Goal: Task Accomplishment & Management: Manage account settings

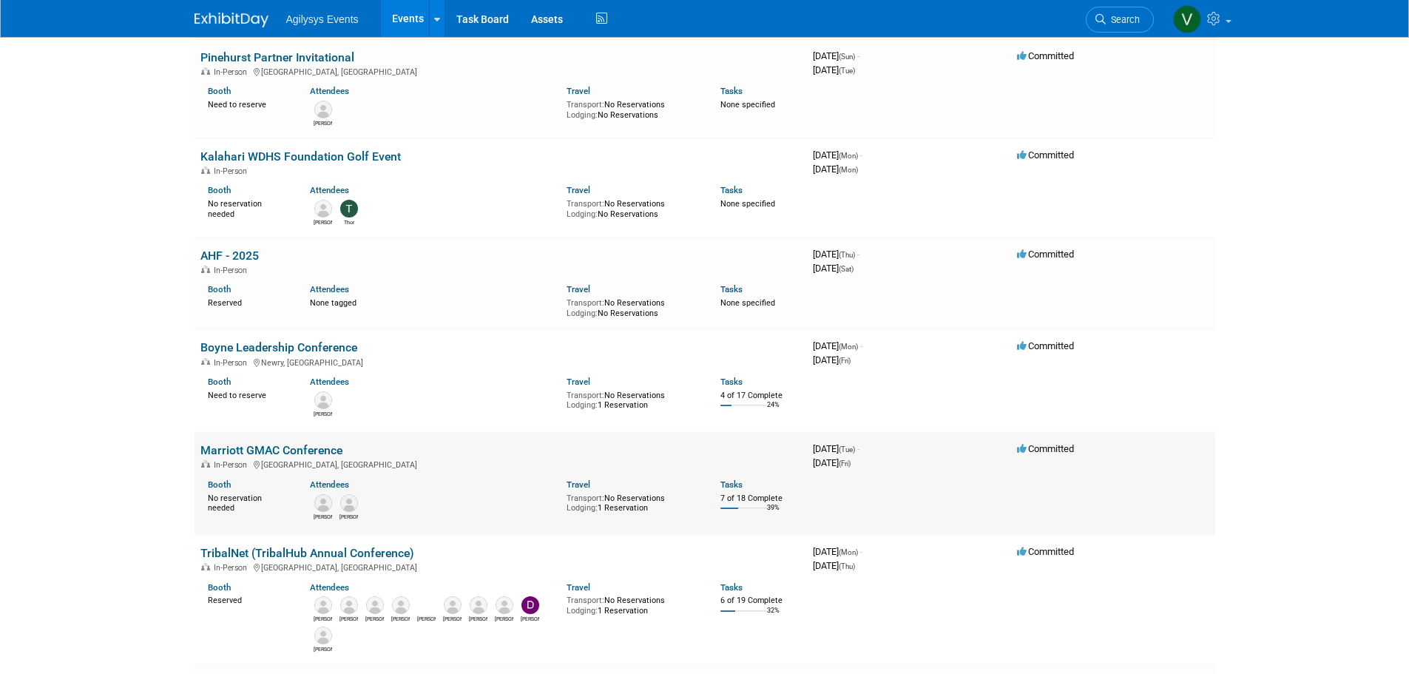
scroll to position [148, 0]
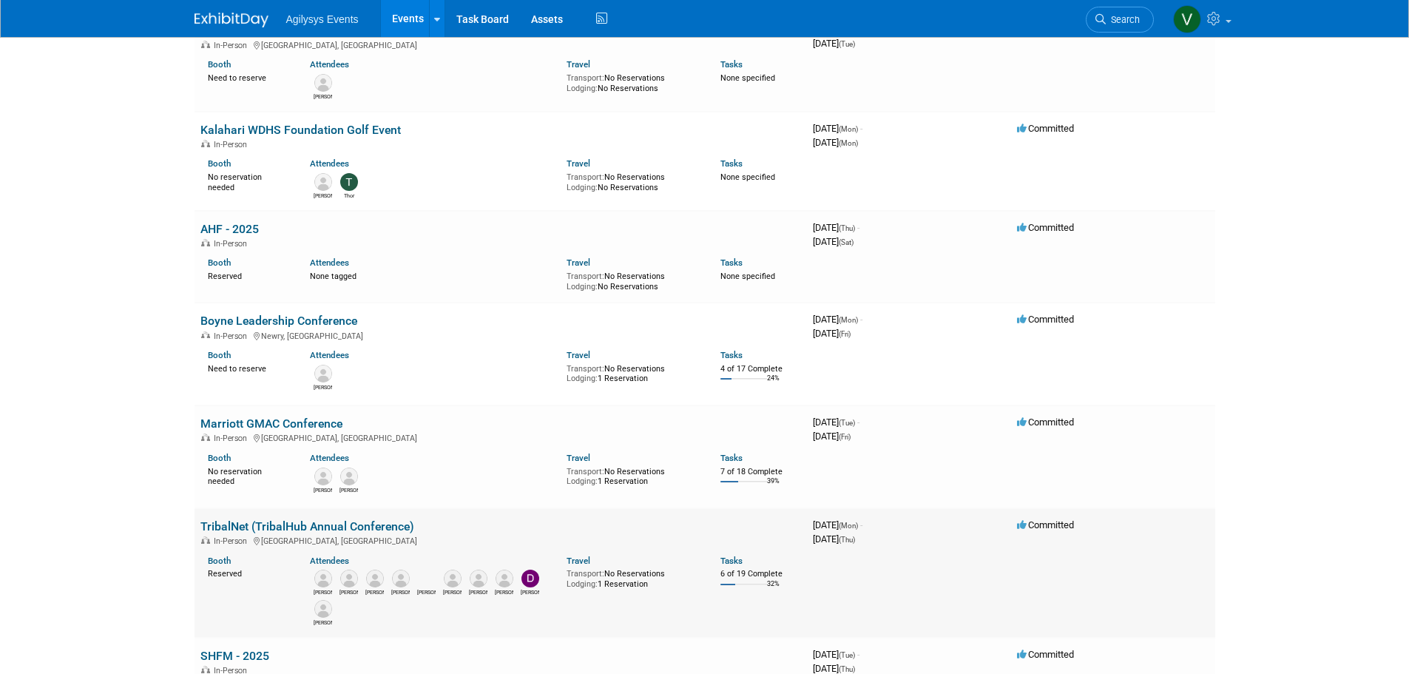
click at [299, 524] on link "TribalNet (TribalHub Annual Conference)" at bounding box center [307, 526] width 214 height 14
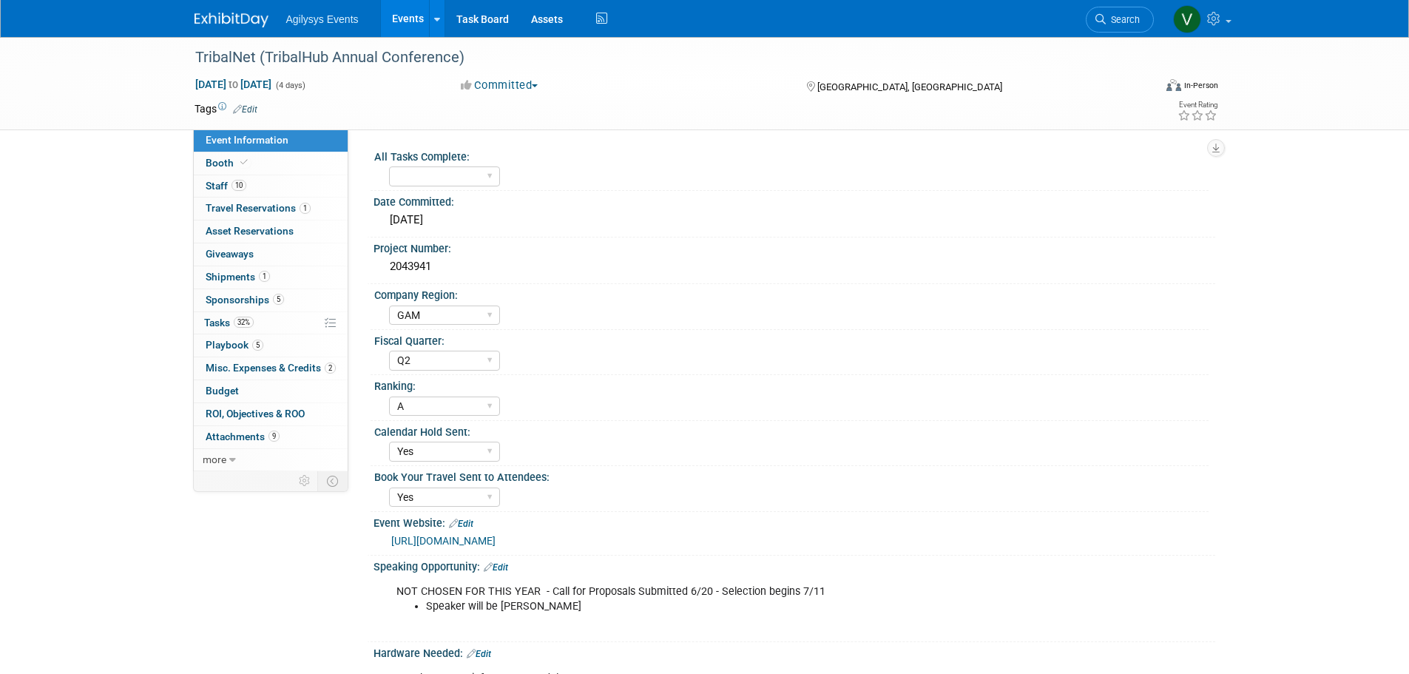
select select "GAM"
select select "Q2"
select select "A"
select select "Yes"
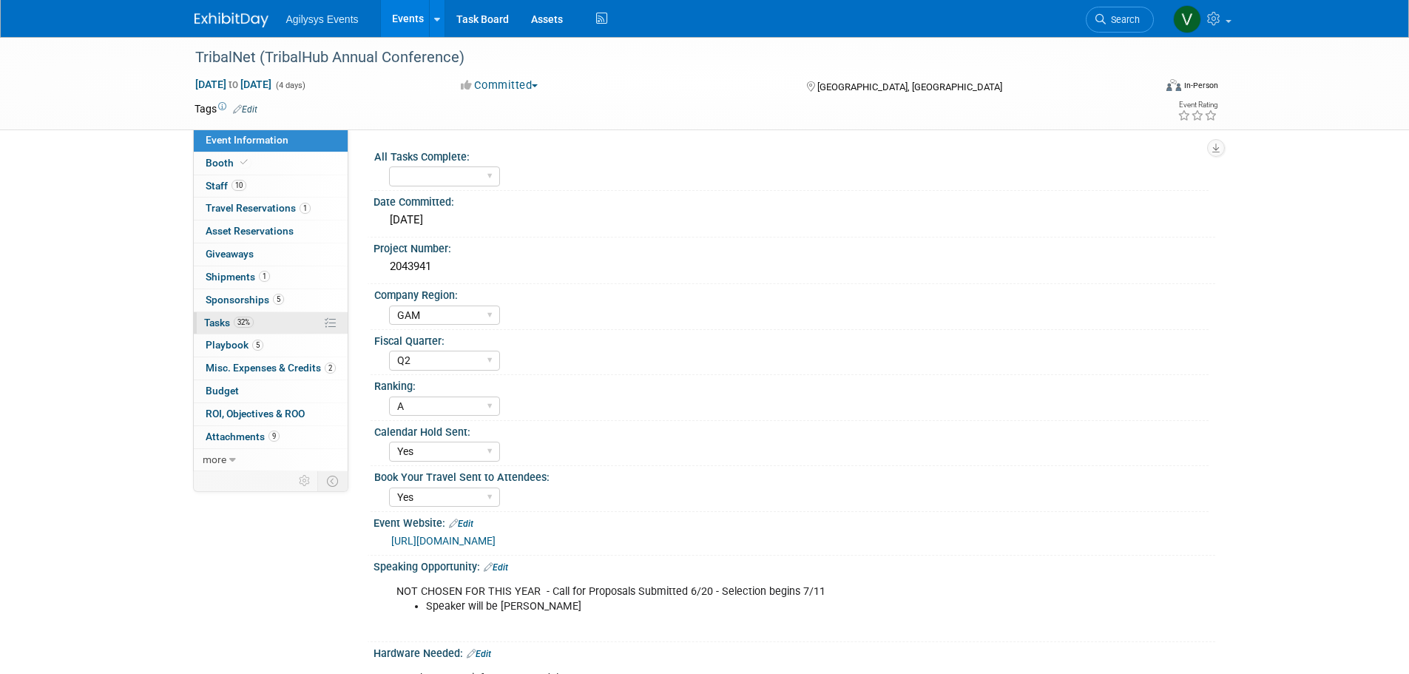
click at [231, 319] on span "Tasks 32%" at bounding box center [229, 322] width 50 height 12
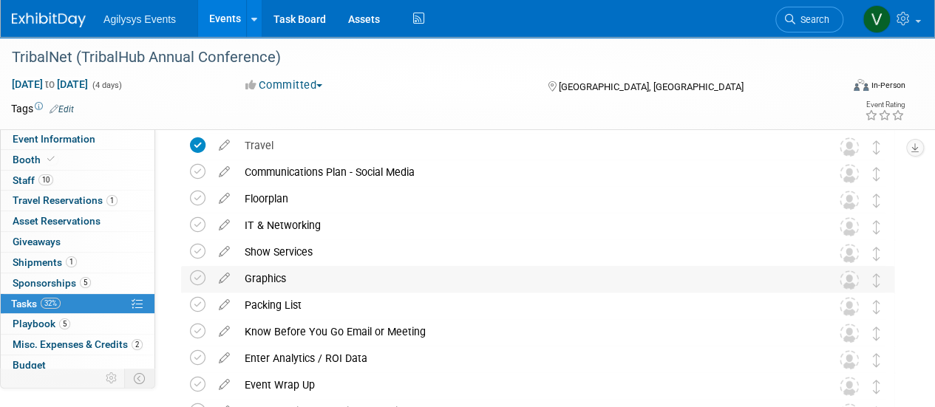
scroll to position [296, 0]
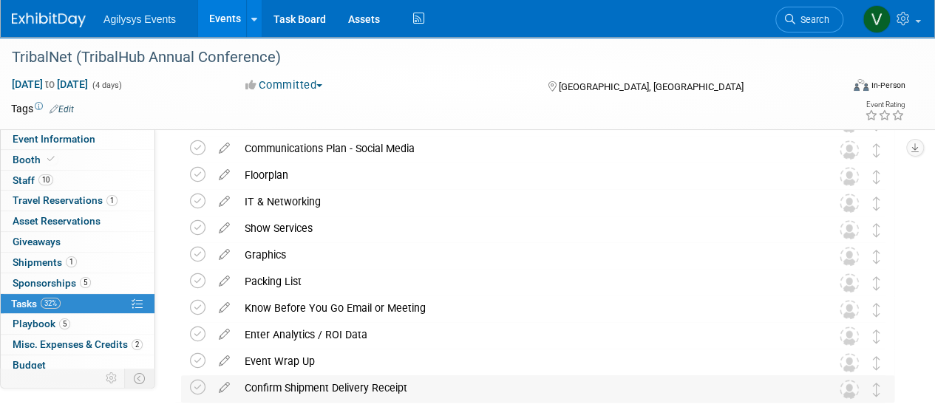
click at [328, 397] on div "Confirm Shipment Delivery Receipt" at bounding box center [523, 388] width 573 height 25
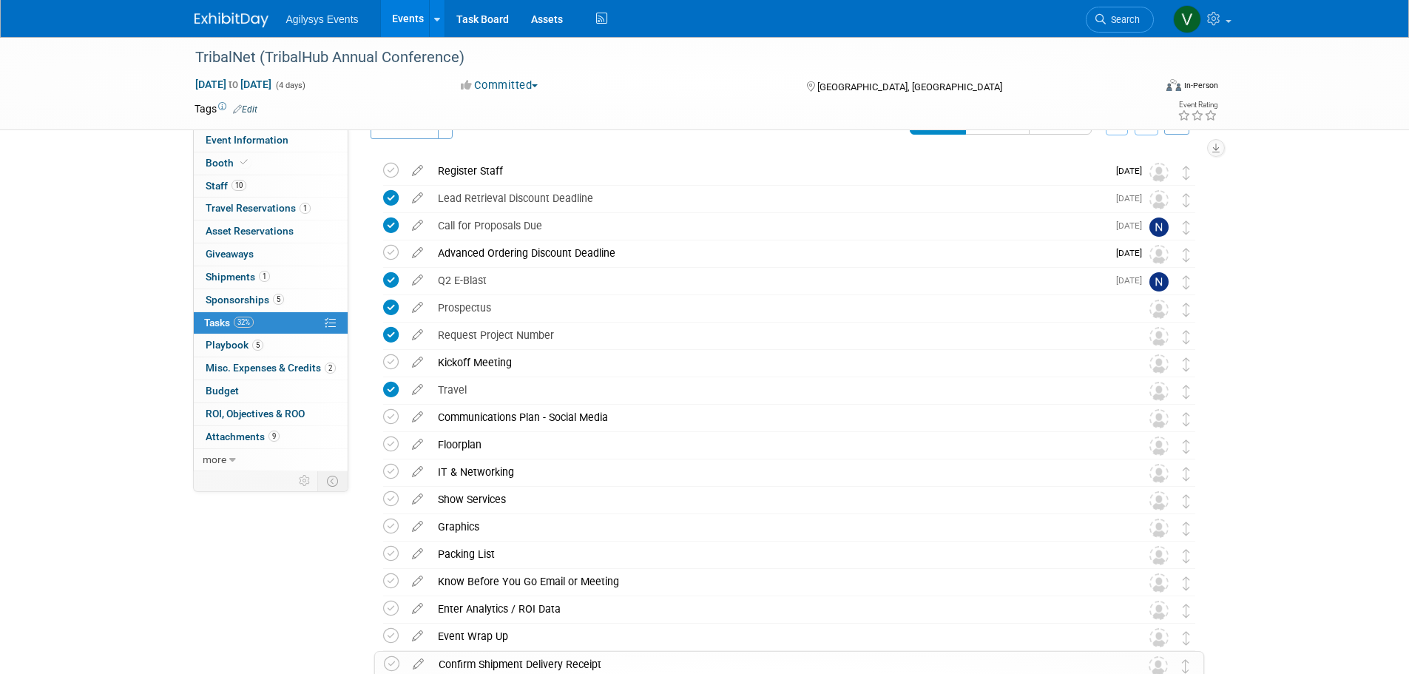
scroll to position [0, 0]
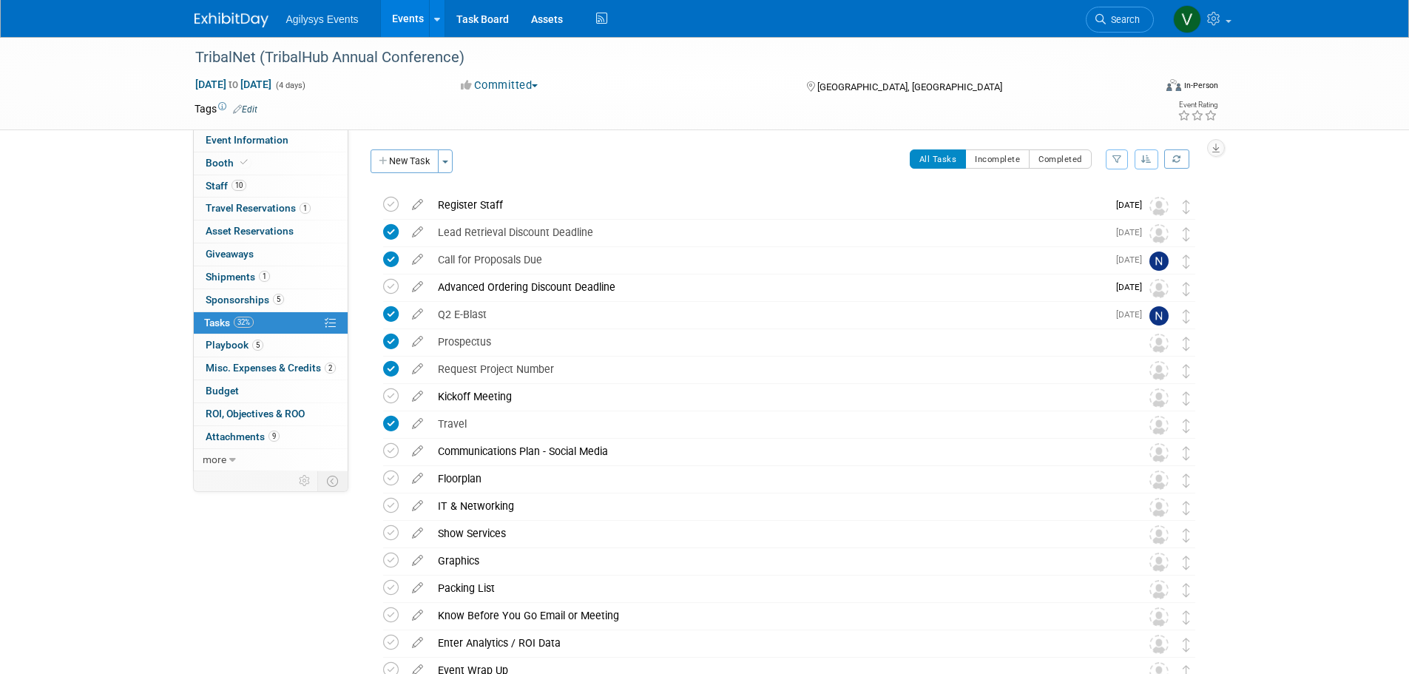
click at [227, 37] on div "Agilysys Events Events Add Event Bulk Upload Events Shareable Event Boards Rece…" at bounding box center [704, 19] width 1409 height 38
click at [228, 27] on img at bounding box center [231, 20] width 74 height 15
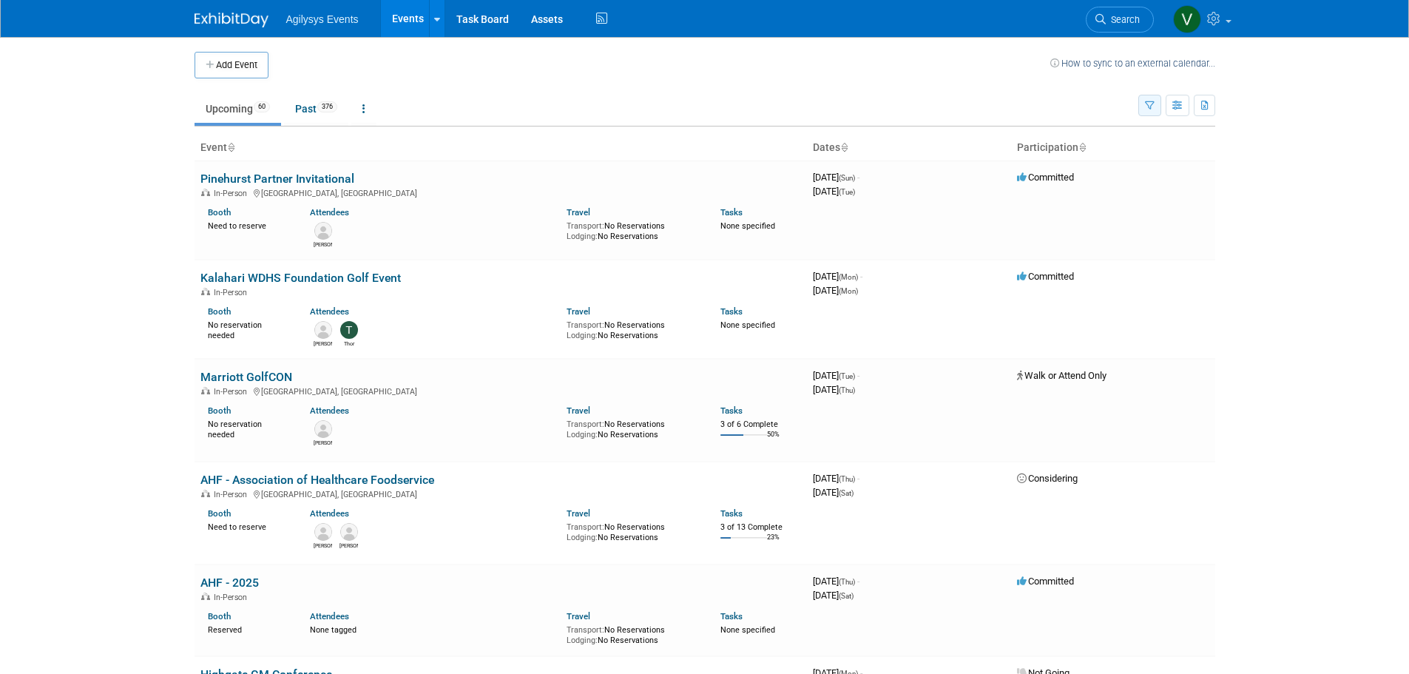
click at [1154, 102] on button "button" at bounding box center [1149, 105] width 23 height 21
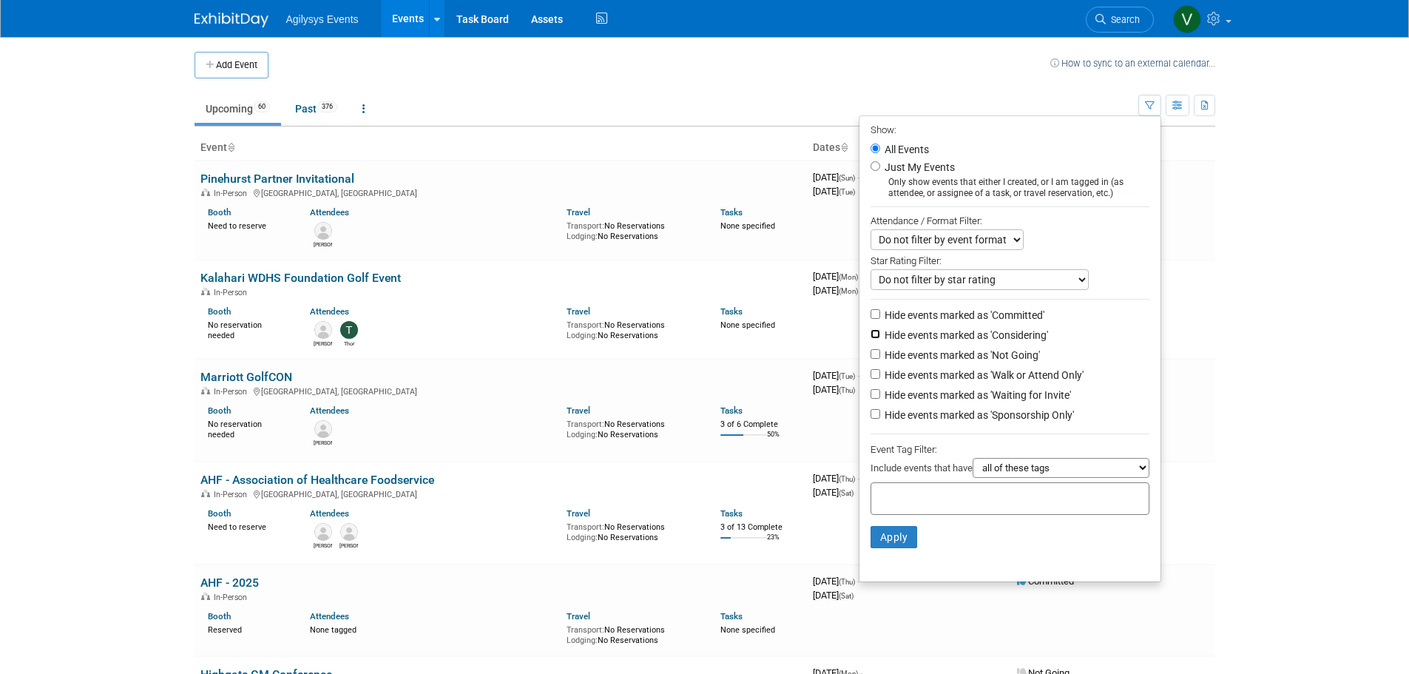
click at [870, 335] on input "Hide events marked as 'Considering'" at bounding box center [875, 334] width 10 height 10
checkbox input "true"
click at [870, 359] on input "Hide events marked as 'Not Going'" at bounding box center [875, 354] width 10 height 10
checkbox input "true"
click at [867, 385] on li "Hide events marked as 'Walk or Attend Only'" at bounding box center [1009, 376] width 301 height 20
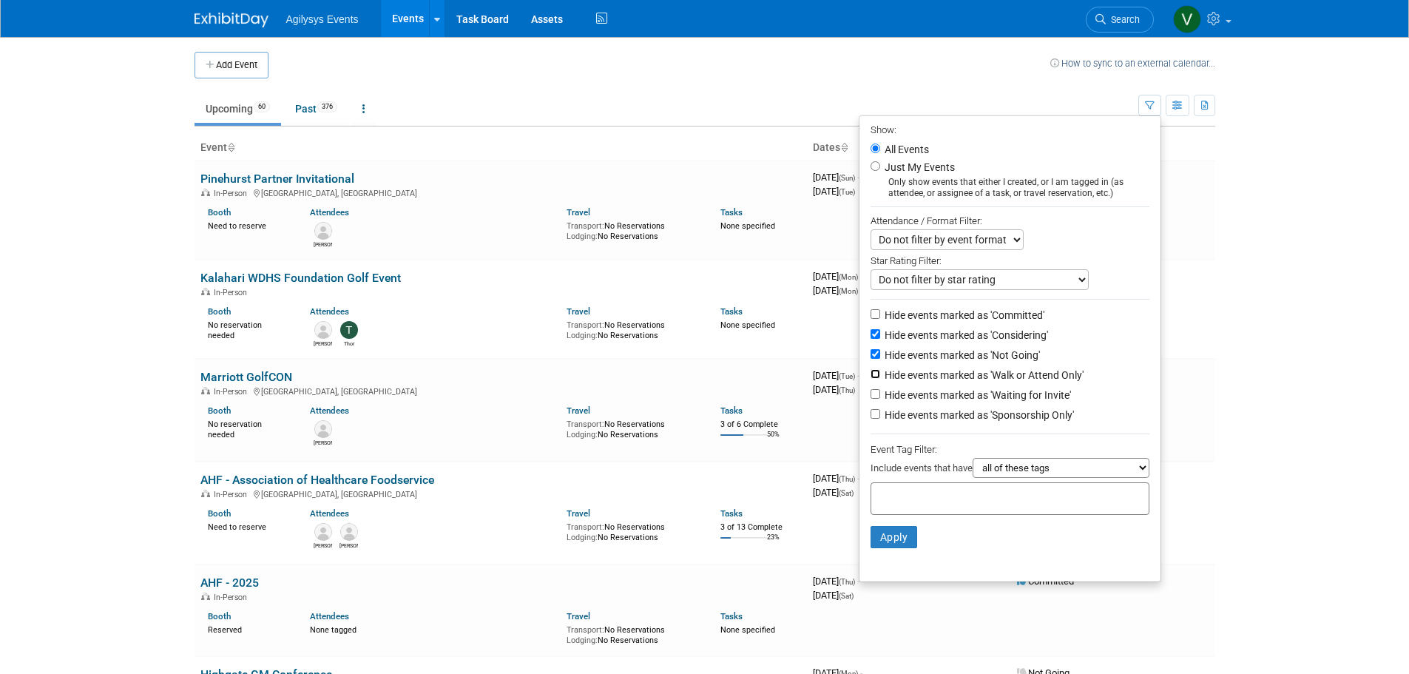
click at [870, 379] on input "Hide events marked as 'Walk or Attend Only'" at bounding box center [875, 374] width 10 height 10
checkbox input "true"
click at [870, 399] on input "Hide events marked as 'Waiting for Invite'" at bounding box center [875, 394] width 10 height 10
checkbox input "true"
click at [870, 419] on input "Hide events marked as 'Sponsorship Only'" at bounding box center [875, 414] width 10 height 10
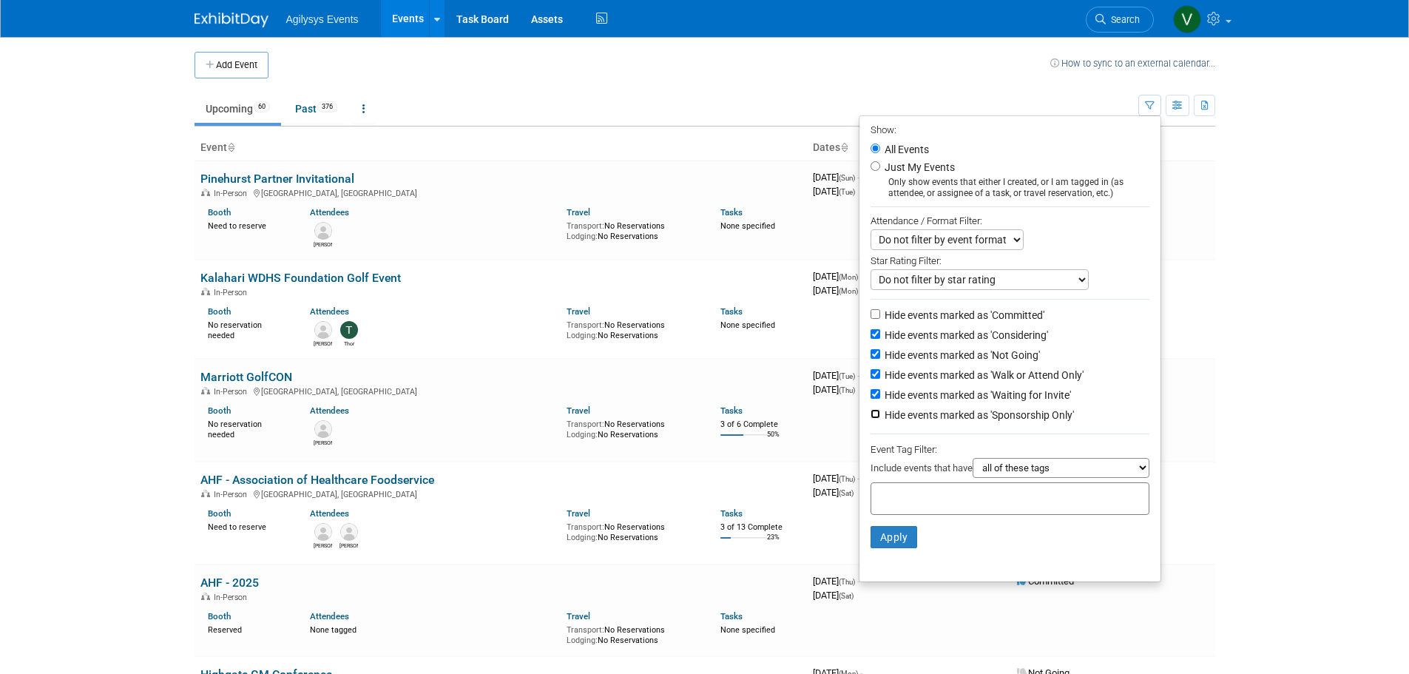
checkbox input "true"
click at [898, 548] on button "Apply" at bounding box center [893, 537] width 47 height 22
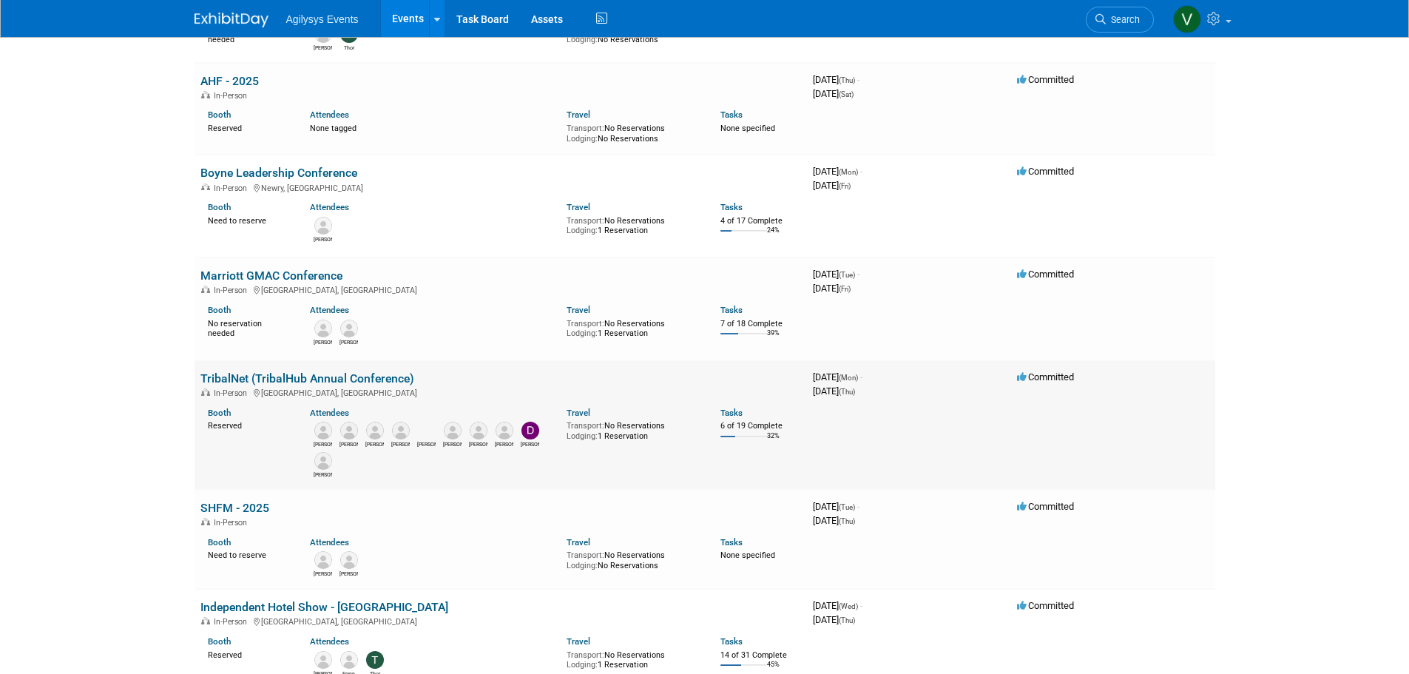
scroll to position [370, 0]
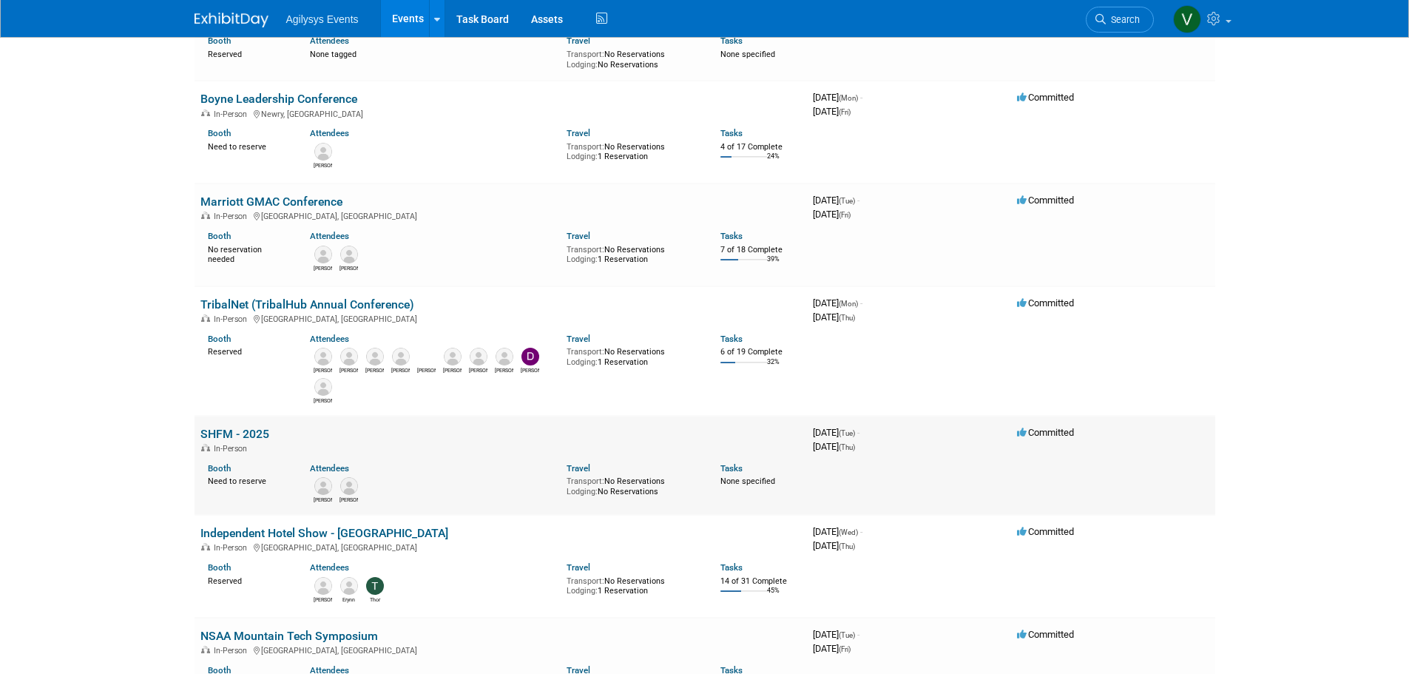
click at [243, 438] on link "SHFM - 2025" at bounding box center [234, 434] width 69 height 14
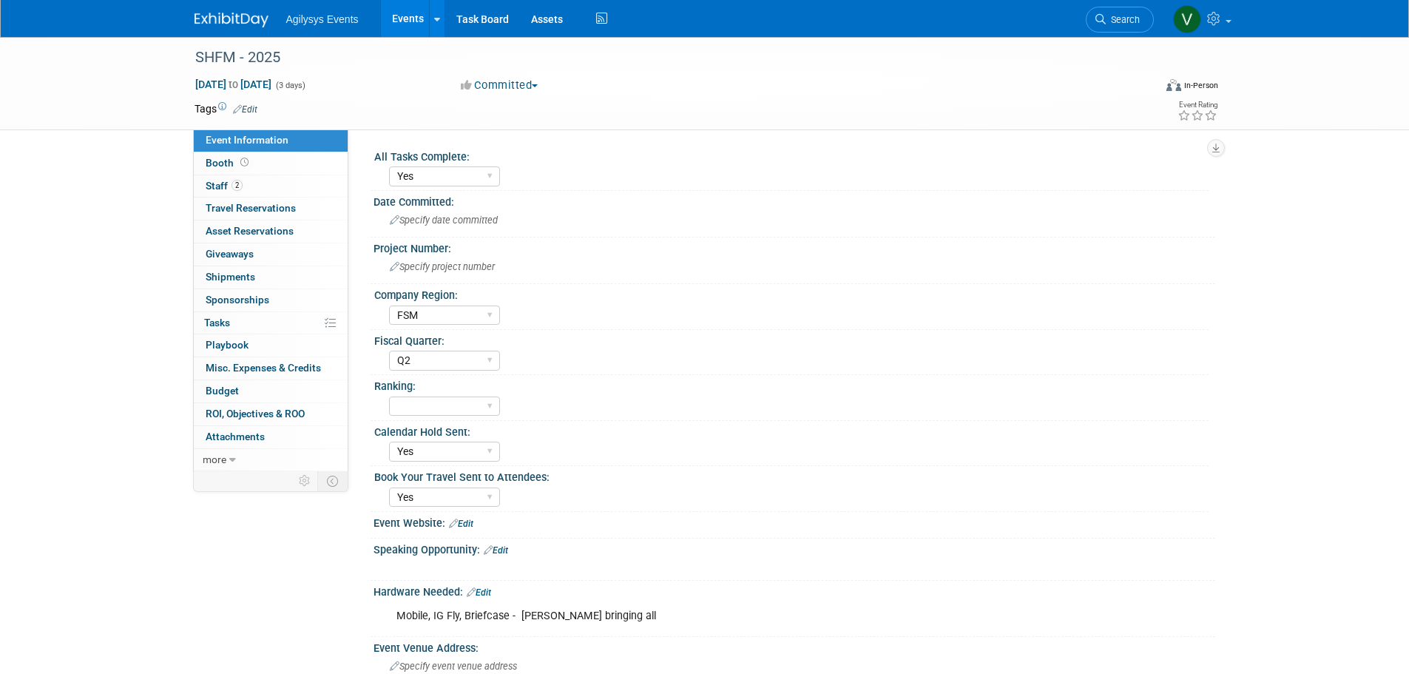
select select "Yes"
select select "FSM"
select select "Q2"
select select "Yes"
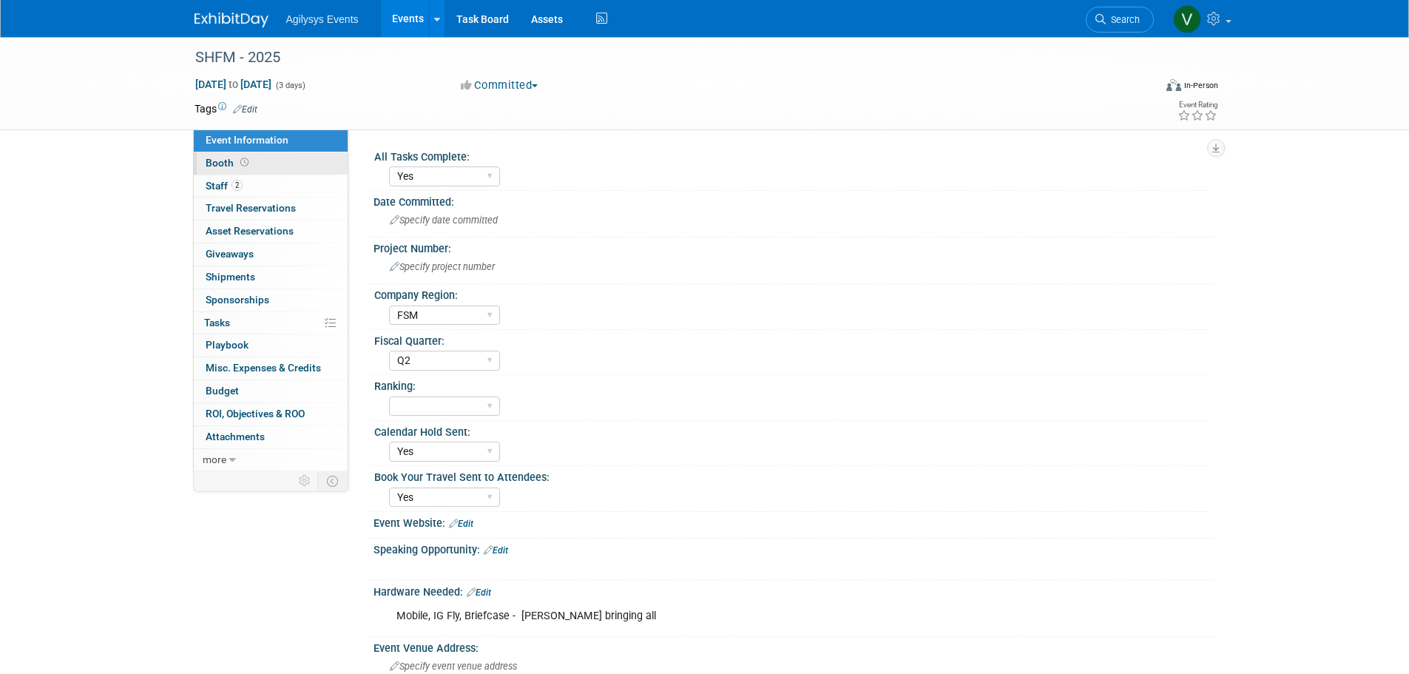
click at [236, 168] on span "Booth" at bounding box center [229, 163] width 46 height 12
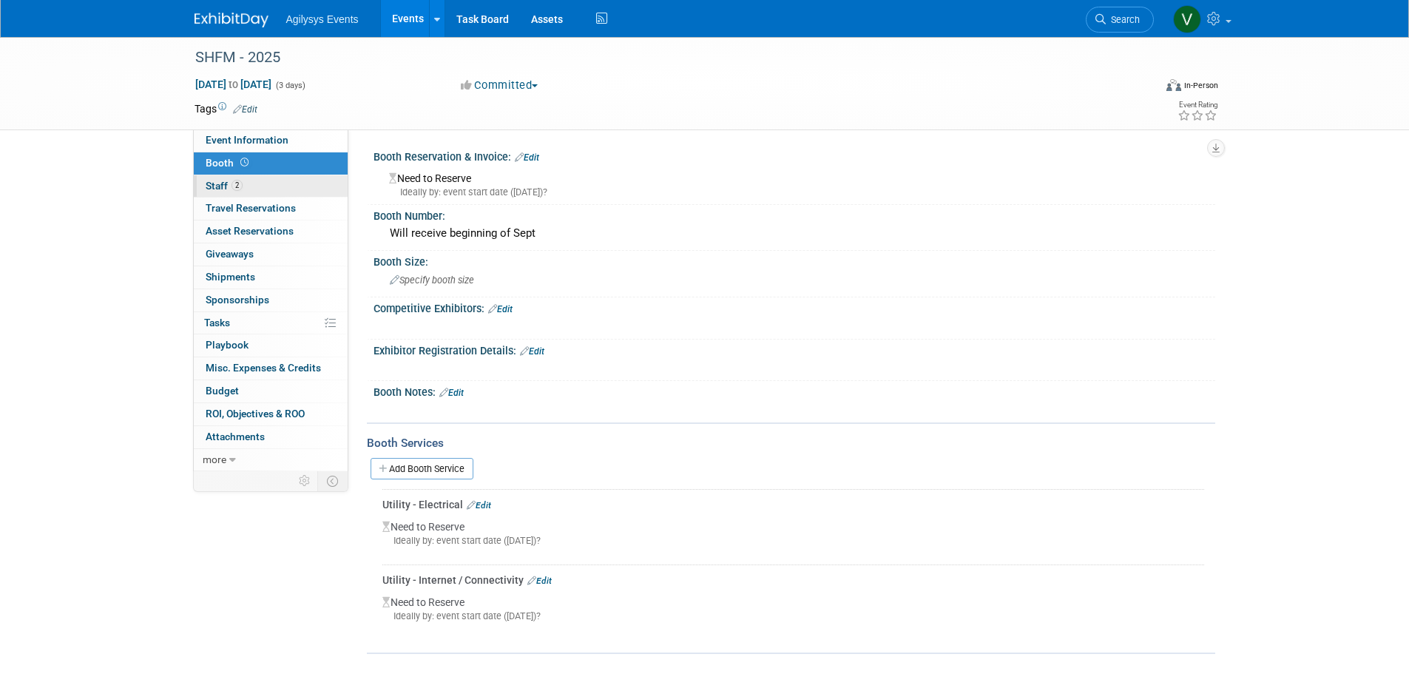
click at [231, 179] on link "2 Staff 2" at bounding box center [271, 186] width 154 height 22
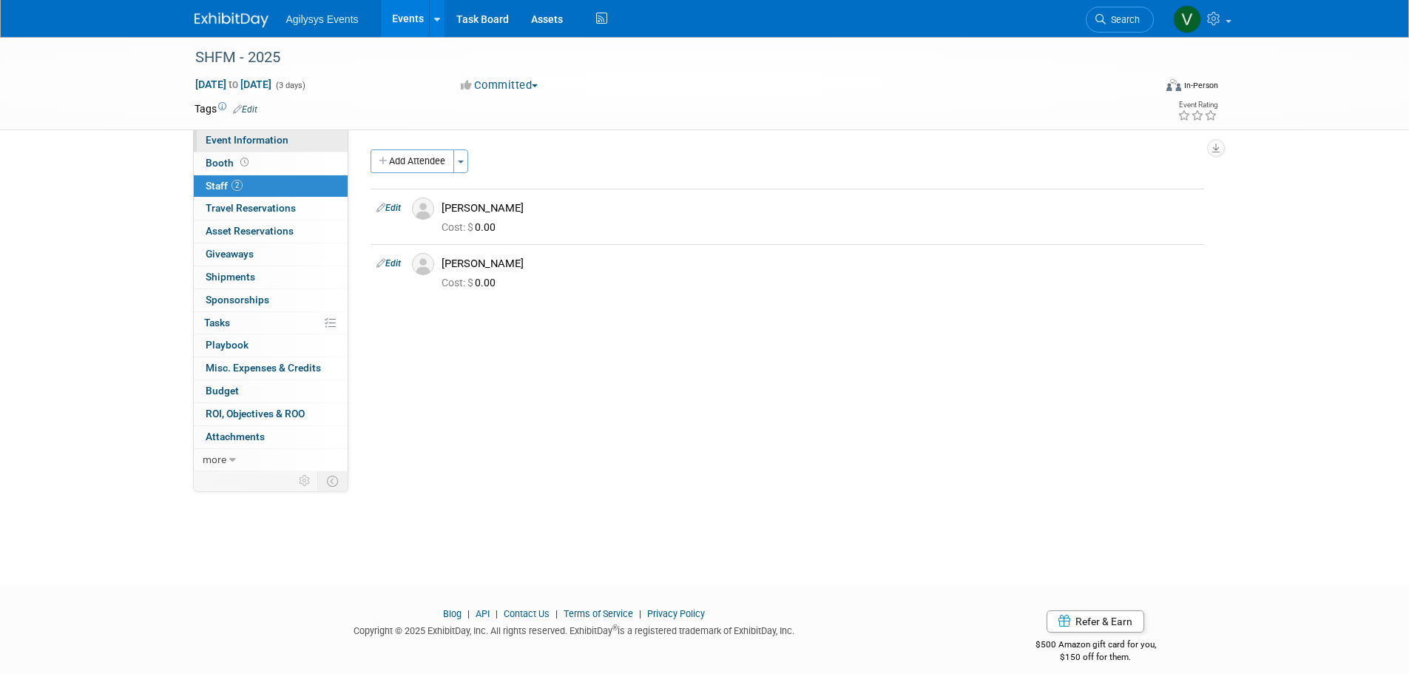
click at [234, 145] on span "Event Information" at bounding box center [247, 140] width 83 height 12
select select "Yes"
select select "FSM"
select select "Q2"
select select "Yes"
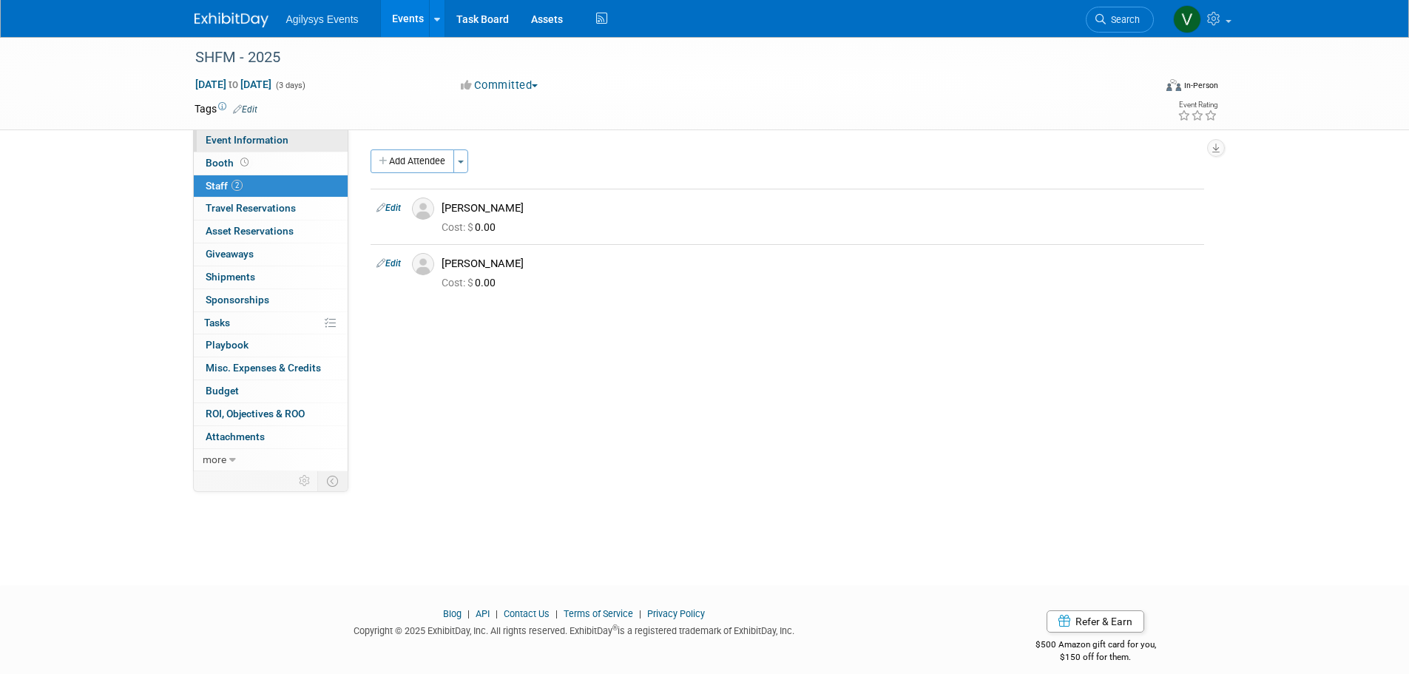
select select "Yes"
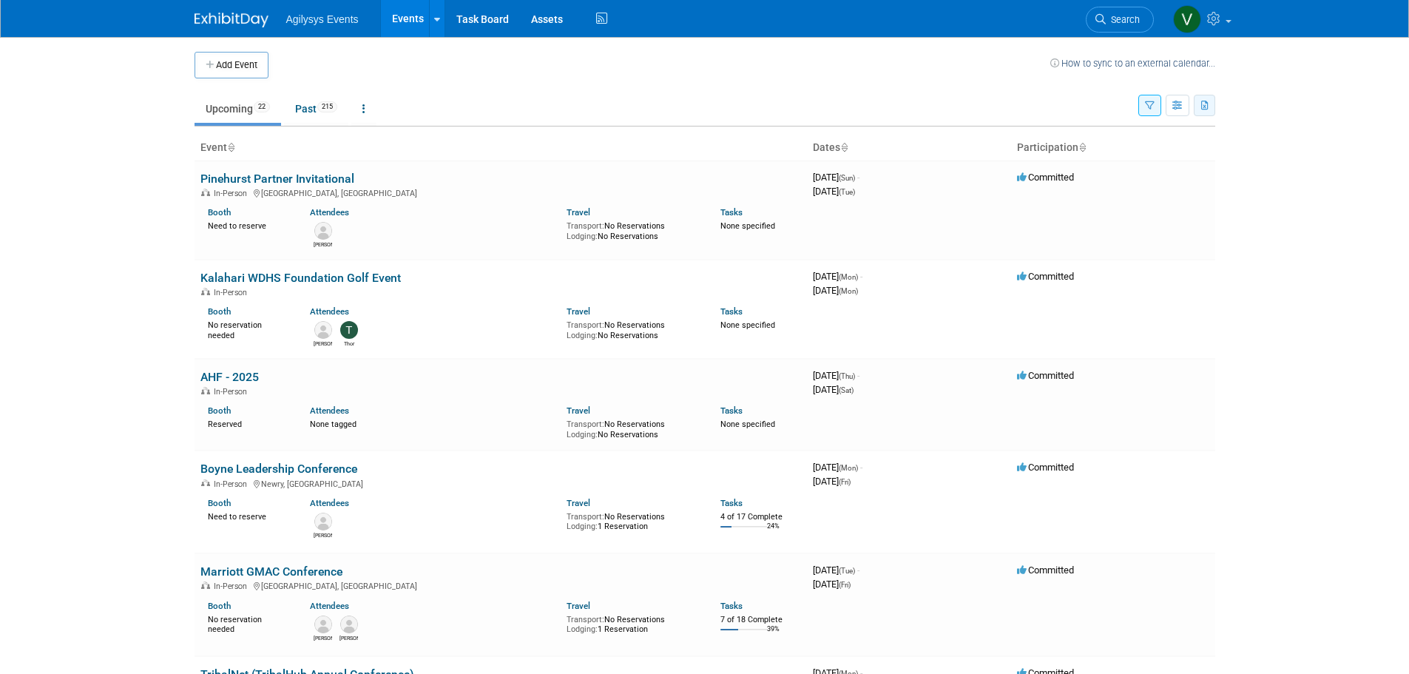
click at [1208, 109] on icon "button" at bounding box center [1205, 106] width 8 height 10
click at [1088, 155] on link "Export Current View (22 Events)" at bounding box center [1123, 152] width 160 height 21
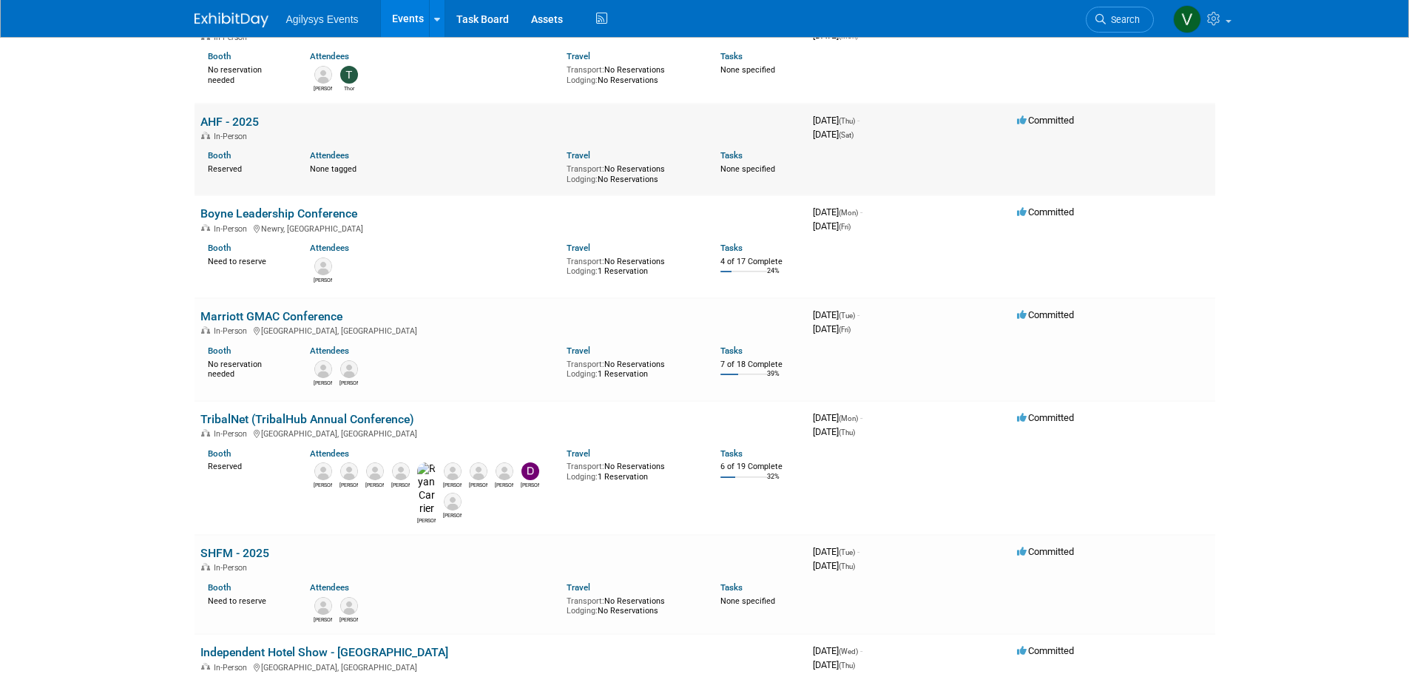
scroll to position [222, 0]
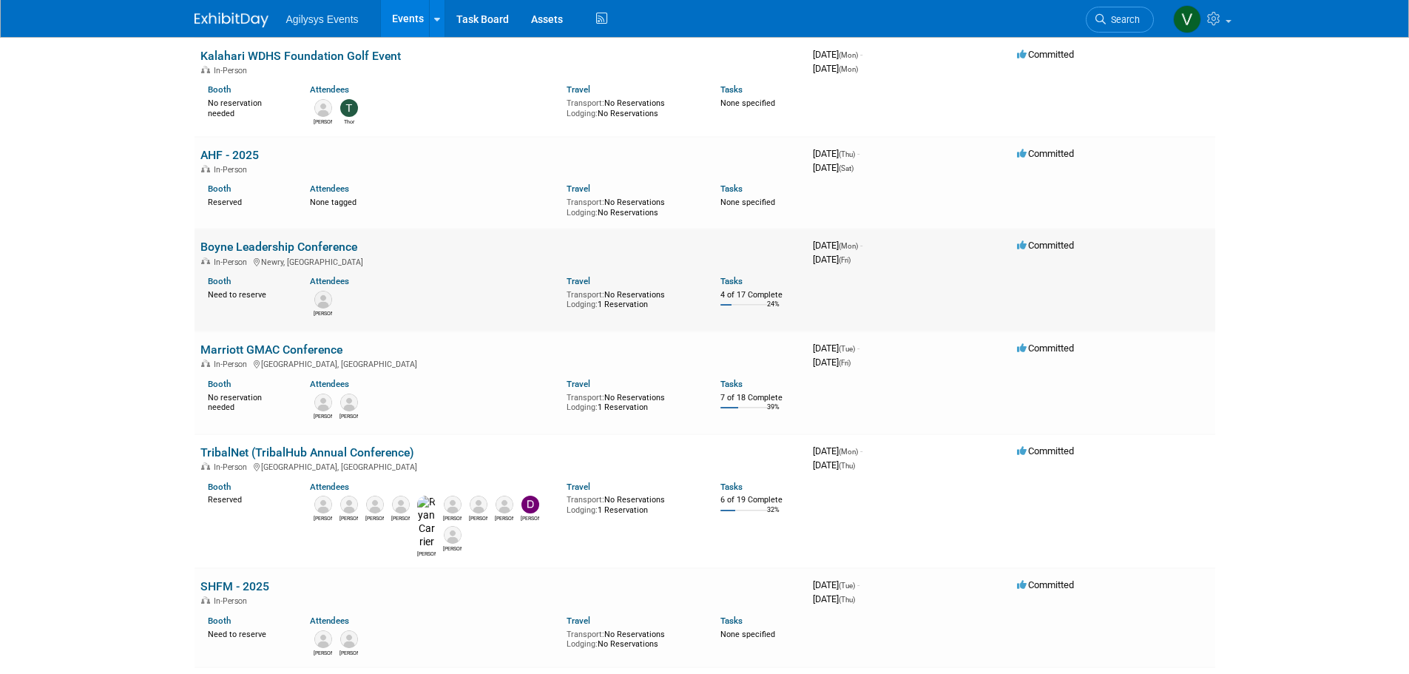
click at [305, 244] on link "Boyne Leadership Conference" at bounding box center [278, 247] width 157 height 14
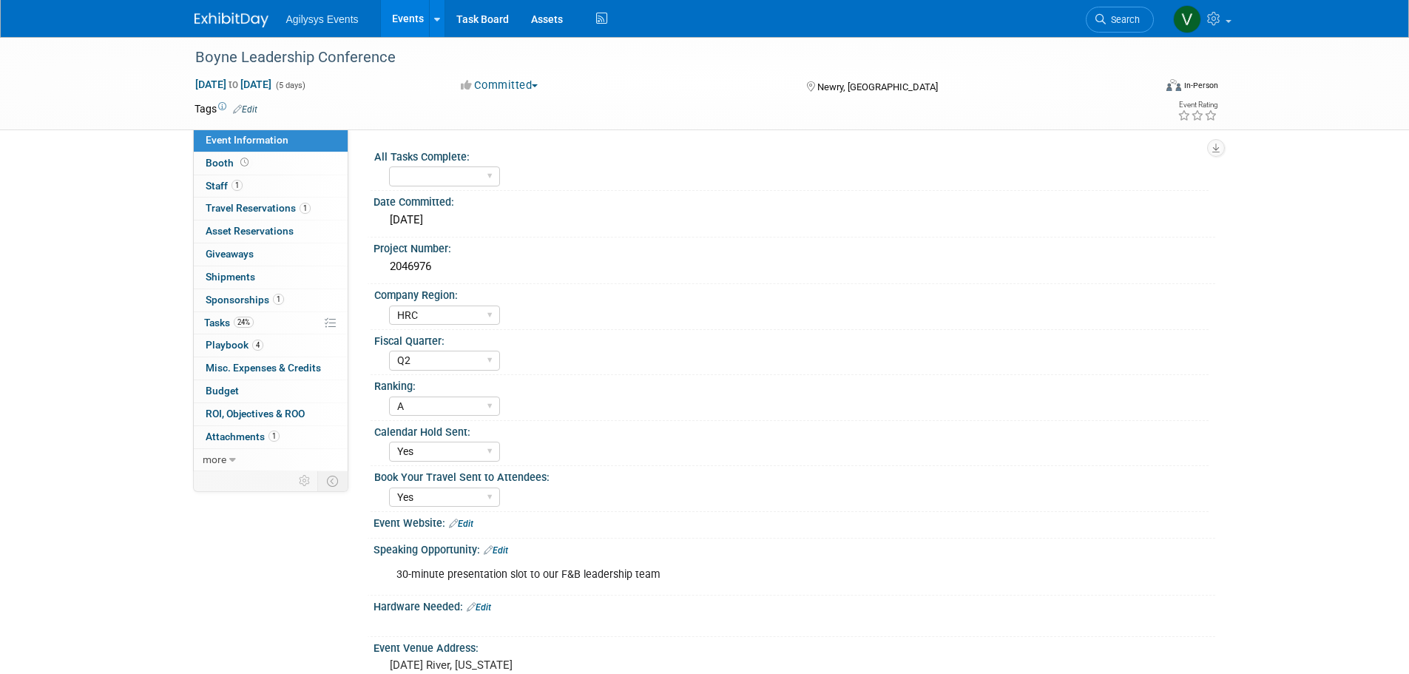
select select "HRC"
select select "Q2"
select select "A"
select select "Yes"
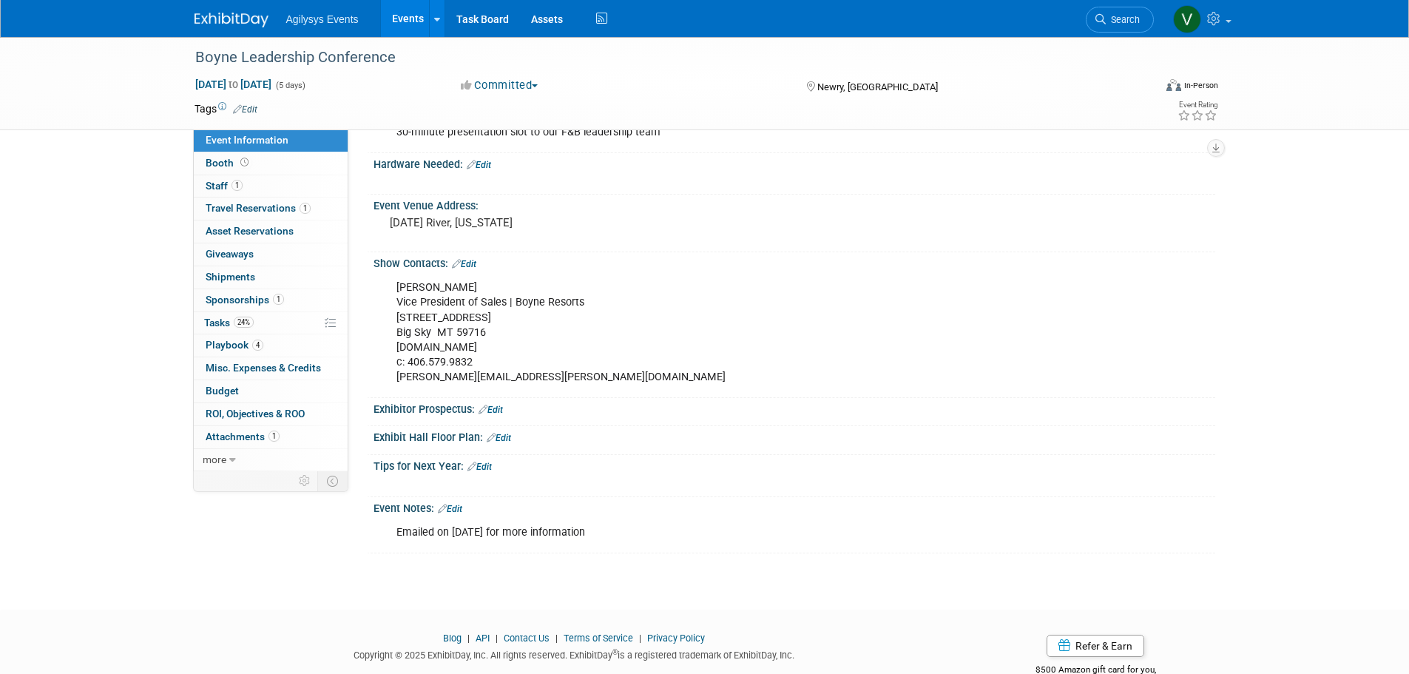
scroll to position [444, 0]
click at [251, 23] on img at bounding box center [231, 20] width 74 height 15
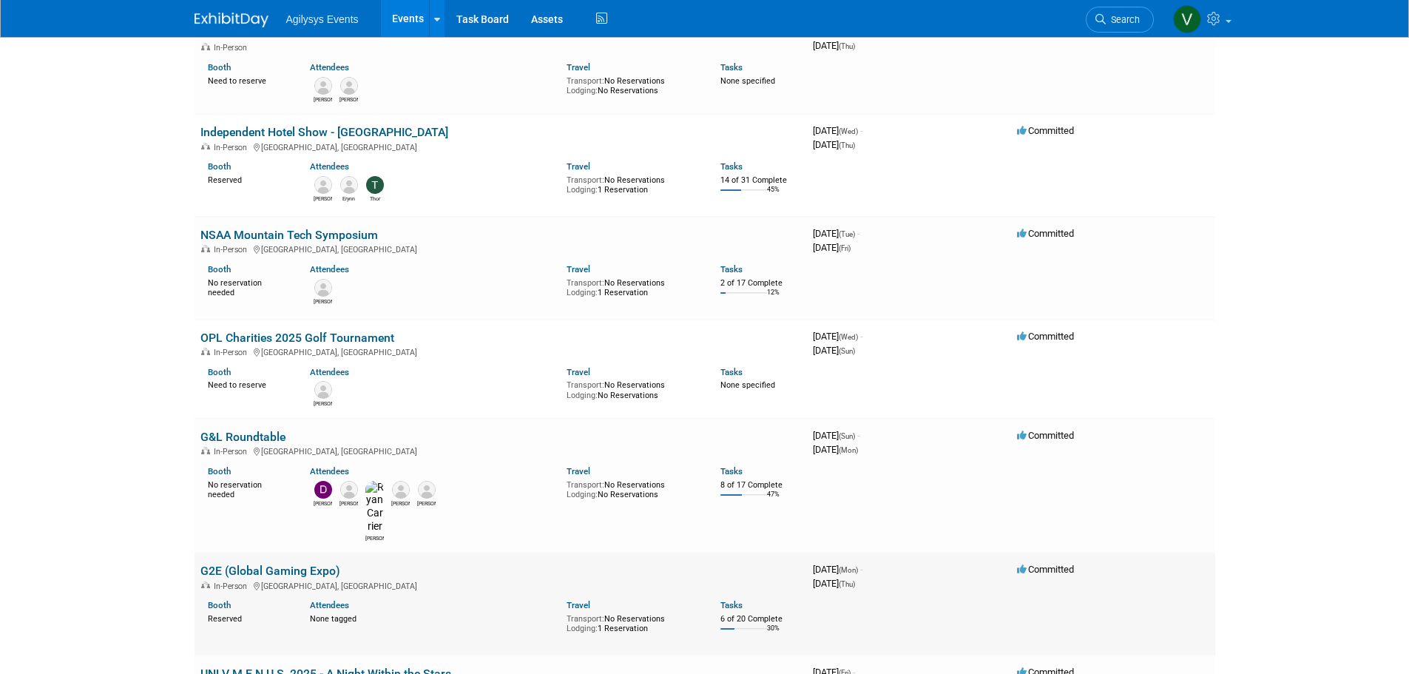
scroll to position [739, 0]
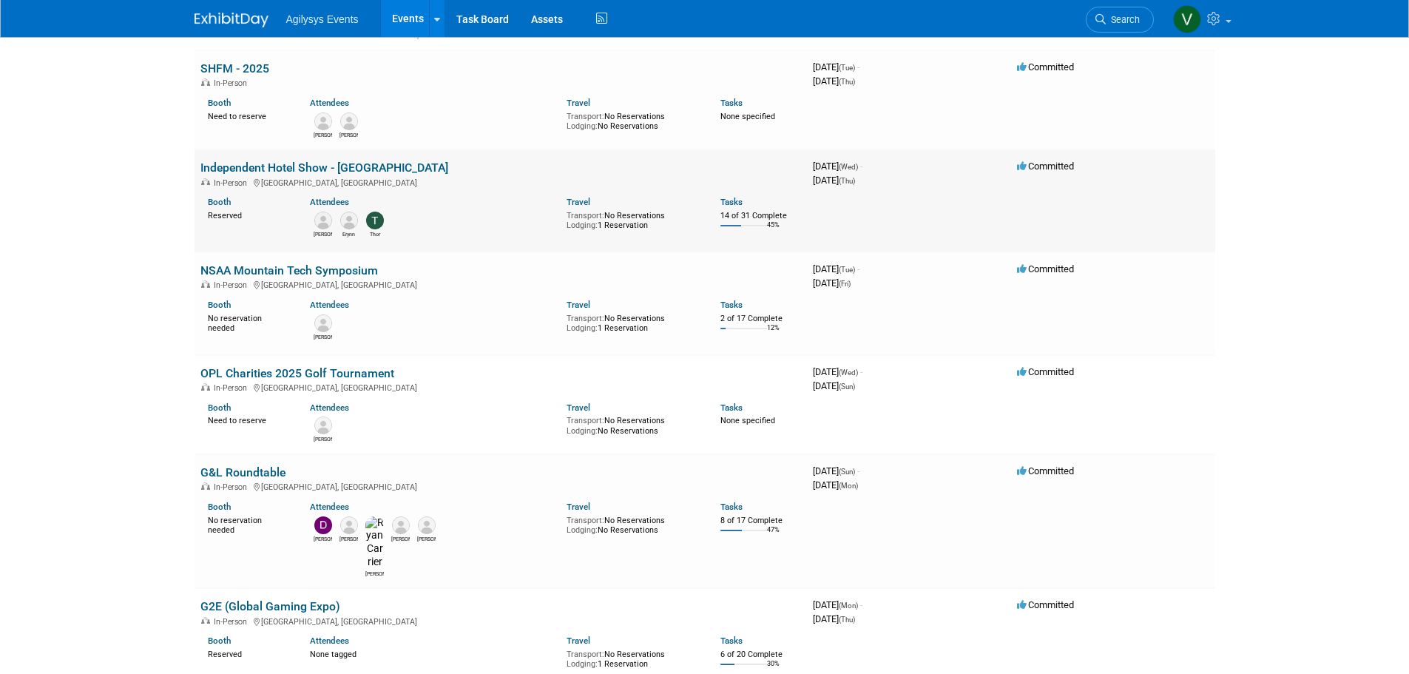
click at [321, 160] on link "Independent Hotel Show - [GEOGRAPHIC_DATA]" at bounding box center [324, 167] width 248 height 14
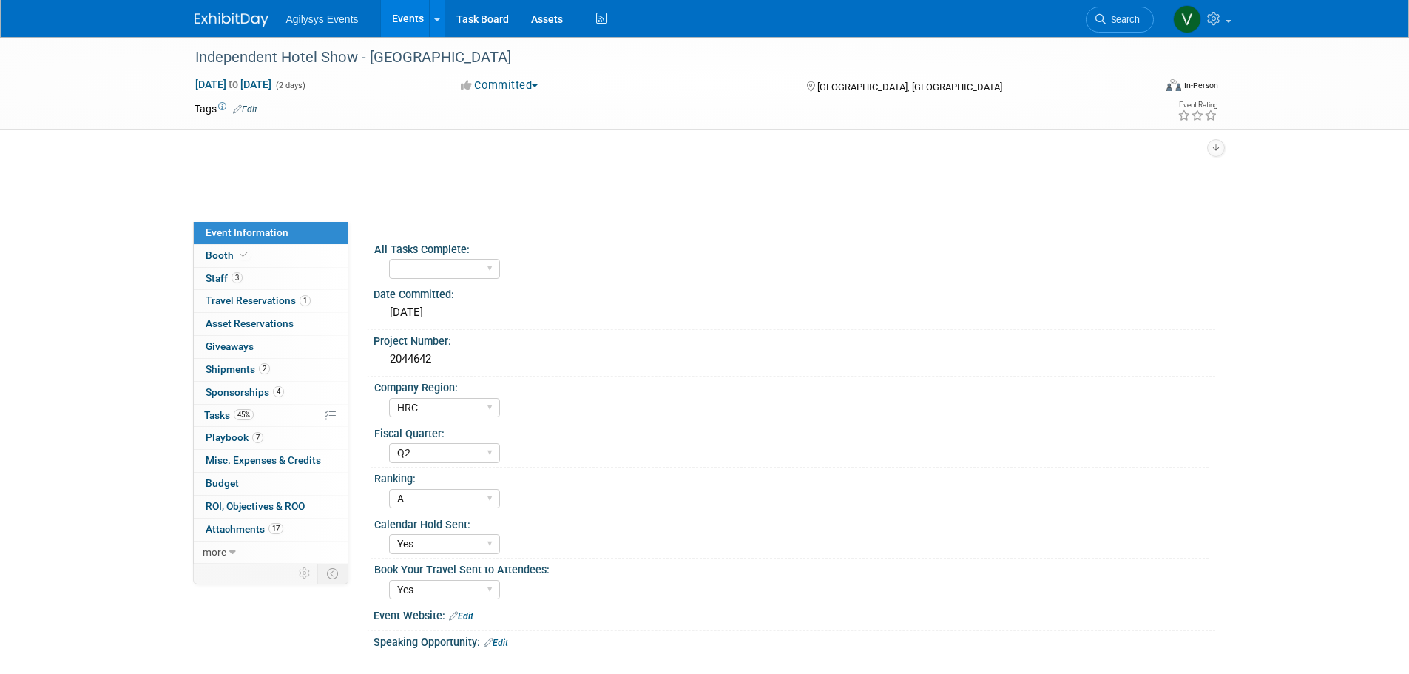
select select "HRC"
select select "Q2"
select select "A"
select select "Yes"
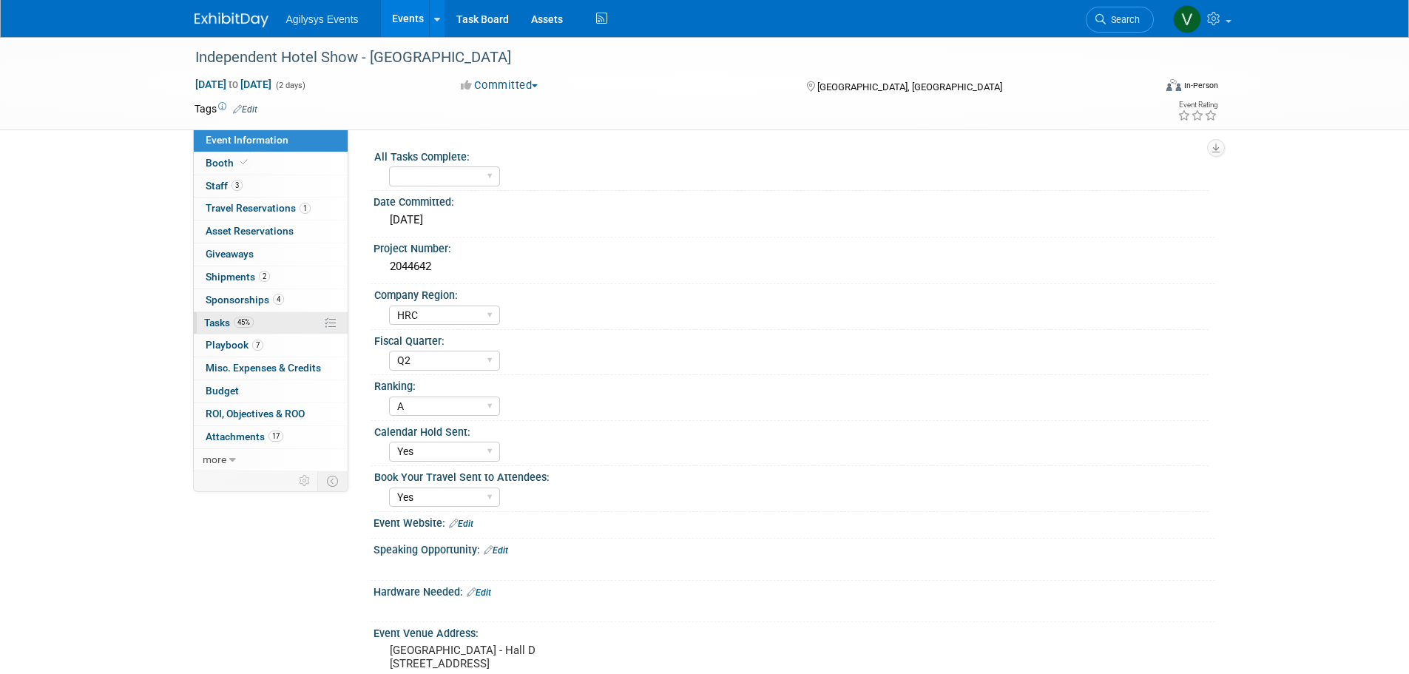
click at [227, 330] on link "45% Tasks 45%" at bounding box center [271, 323] width 154 height 22
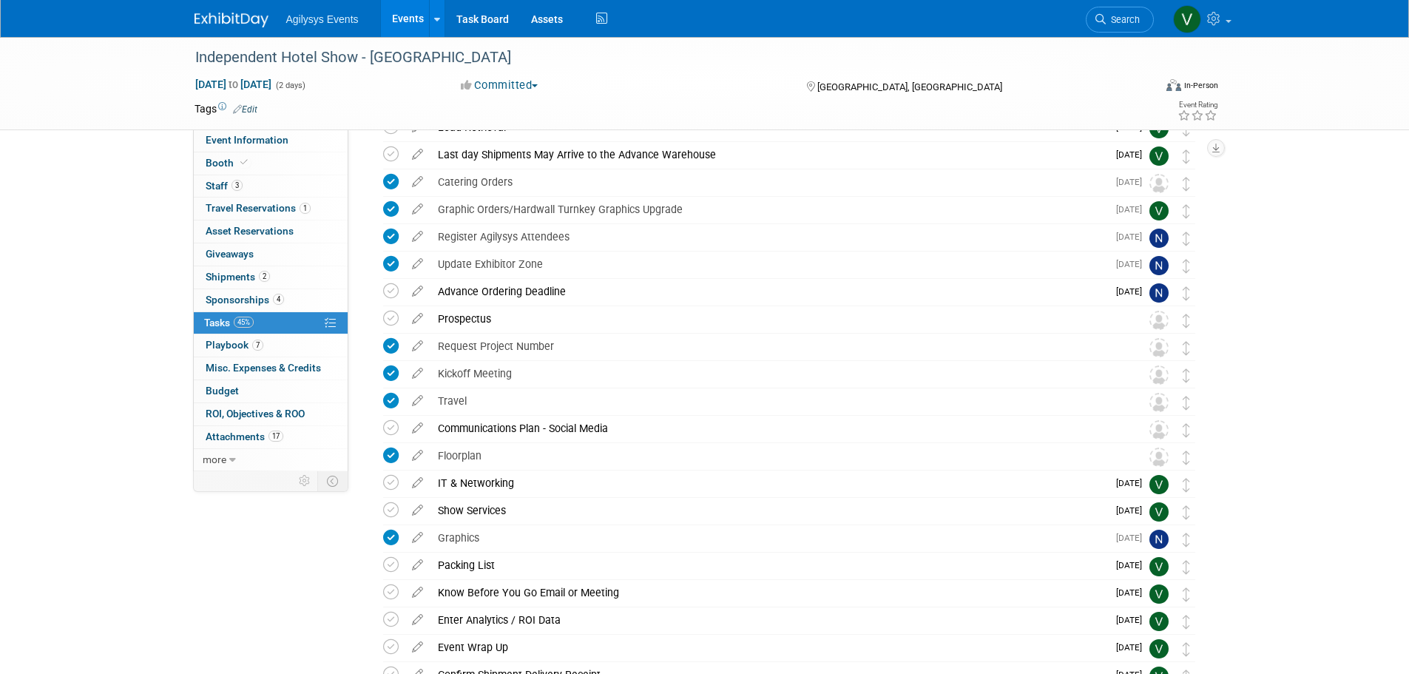
scroll to position [161, 0]
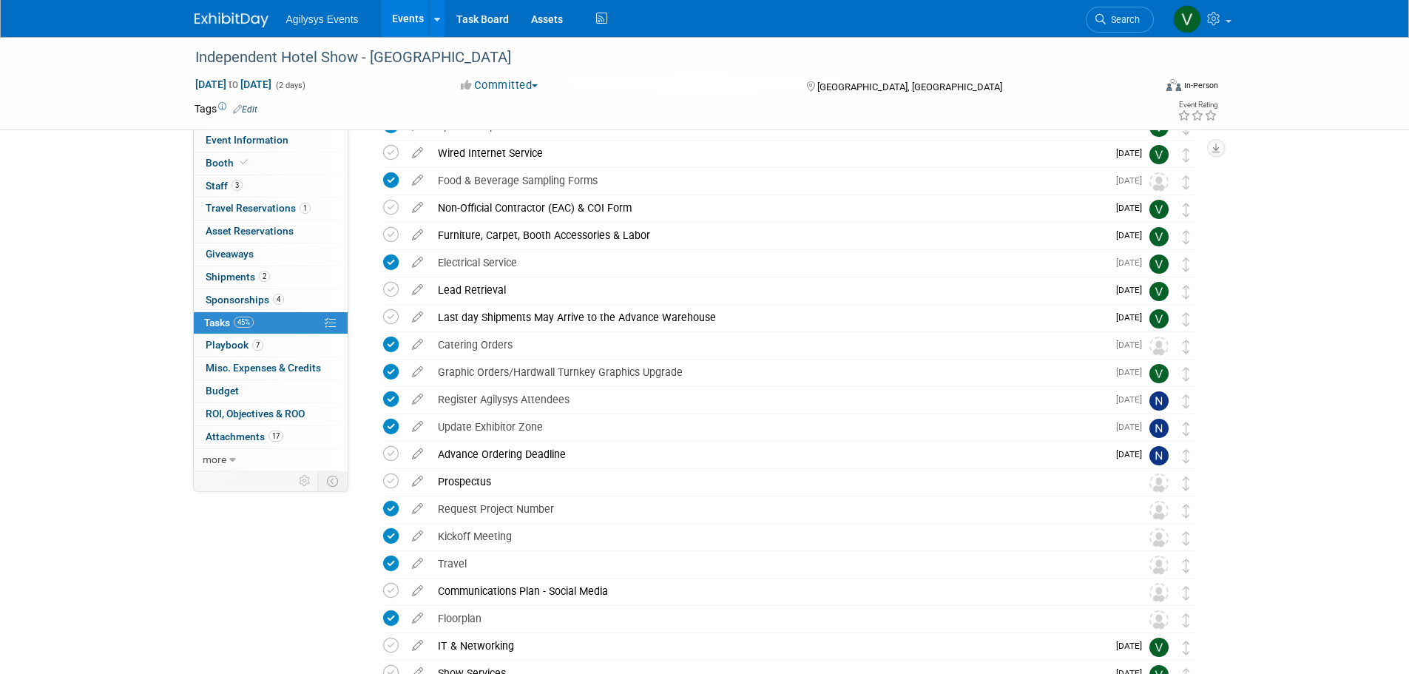
click at [257, 25] on img at bounding box center [231, 20] width 74 height 15
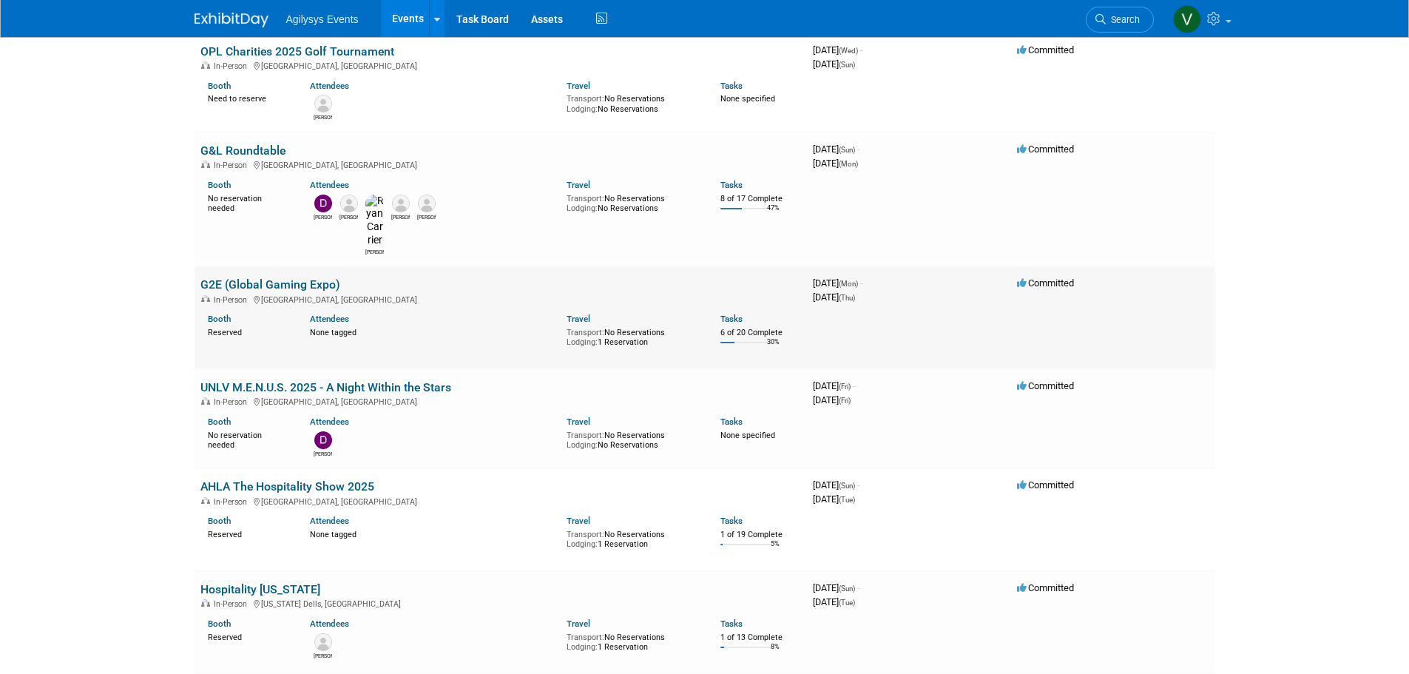
scroll to position [1035, 0]
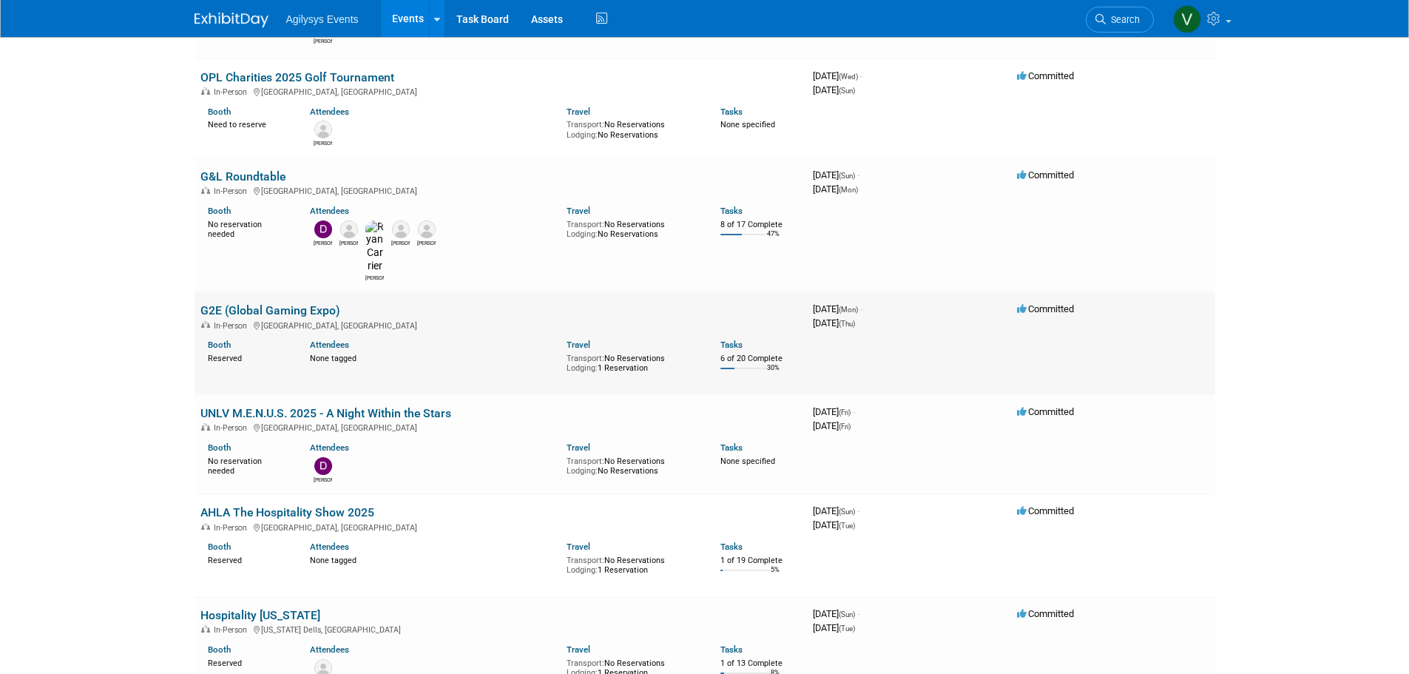
click at [314, 303] on link "G2E (Global Gaming Expo)" at bounding box center [270, 310] width 140 height 14
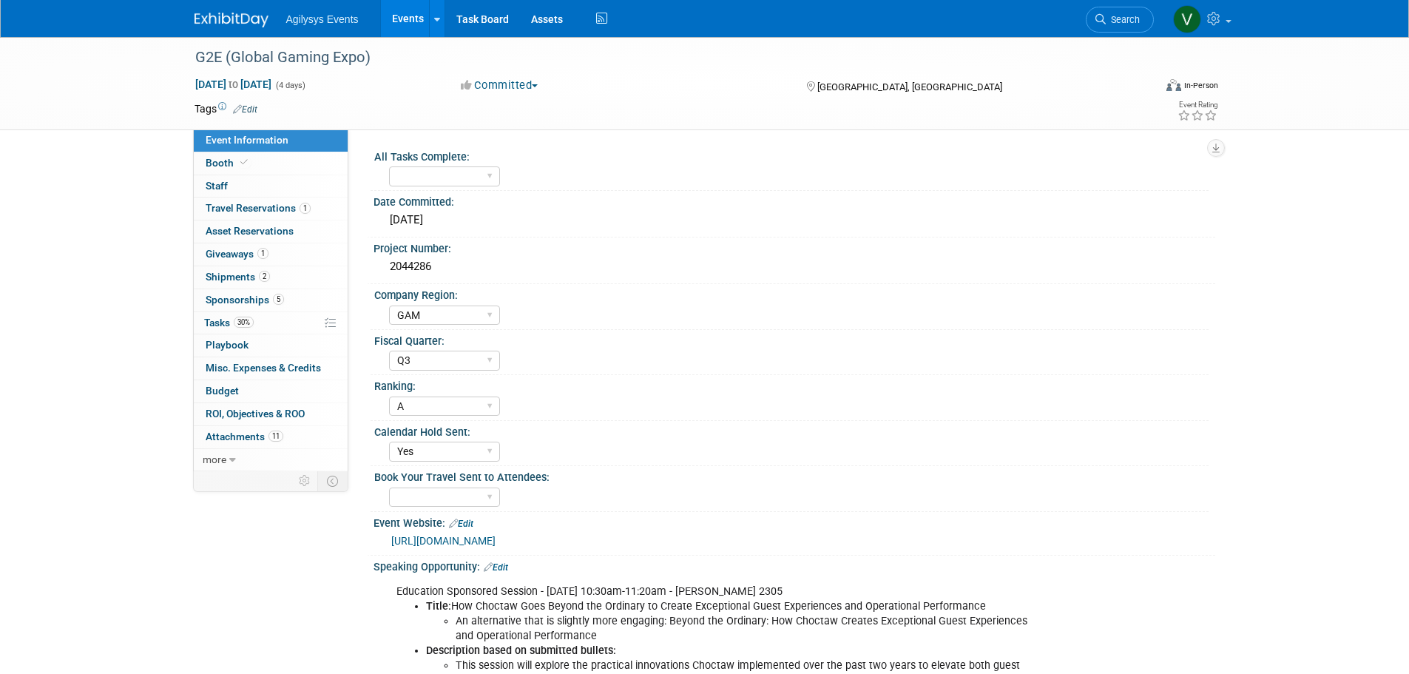
select select "GAM"
select select "Q3"
select select "A"
select select "Yes"
click at [257, 258] on span "Giveaways 1" at bounding box center [237, 254] width 63 height 12
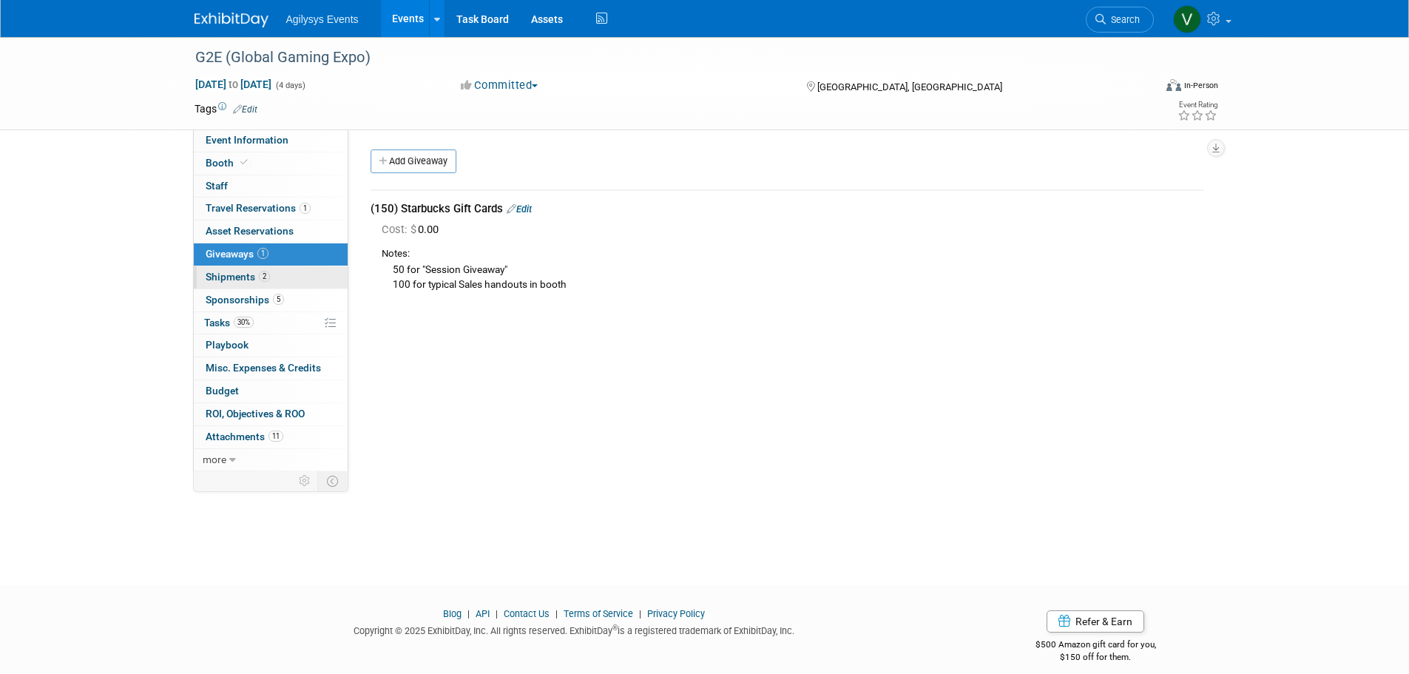
click at [257, 275] on span "Shipments 2" at bounding box center [238, 277] width 64 height 12
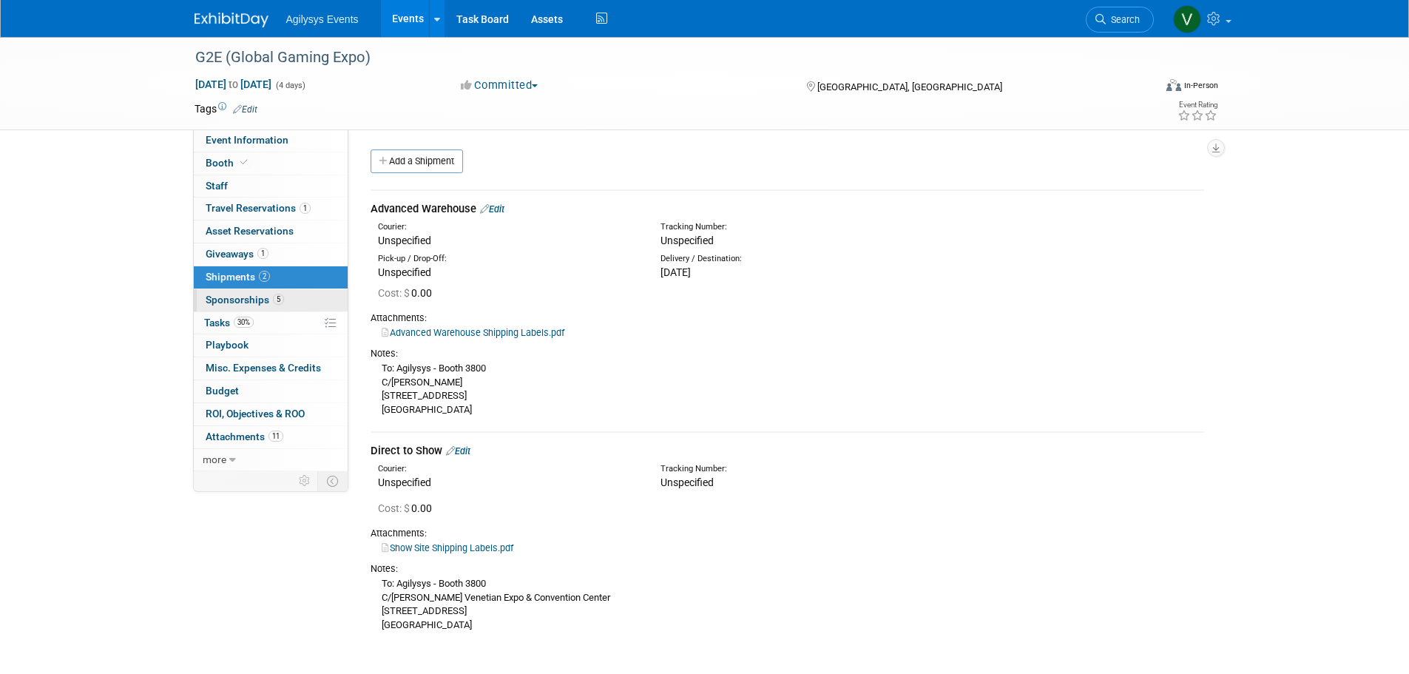
click at [257, 299] on span "Sponsorships 5" at bounding box center [245, 300] width 78 height 12
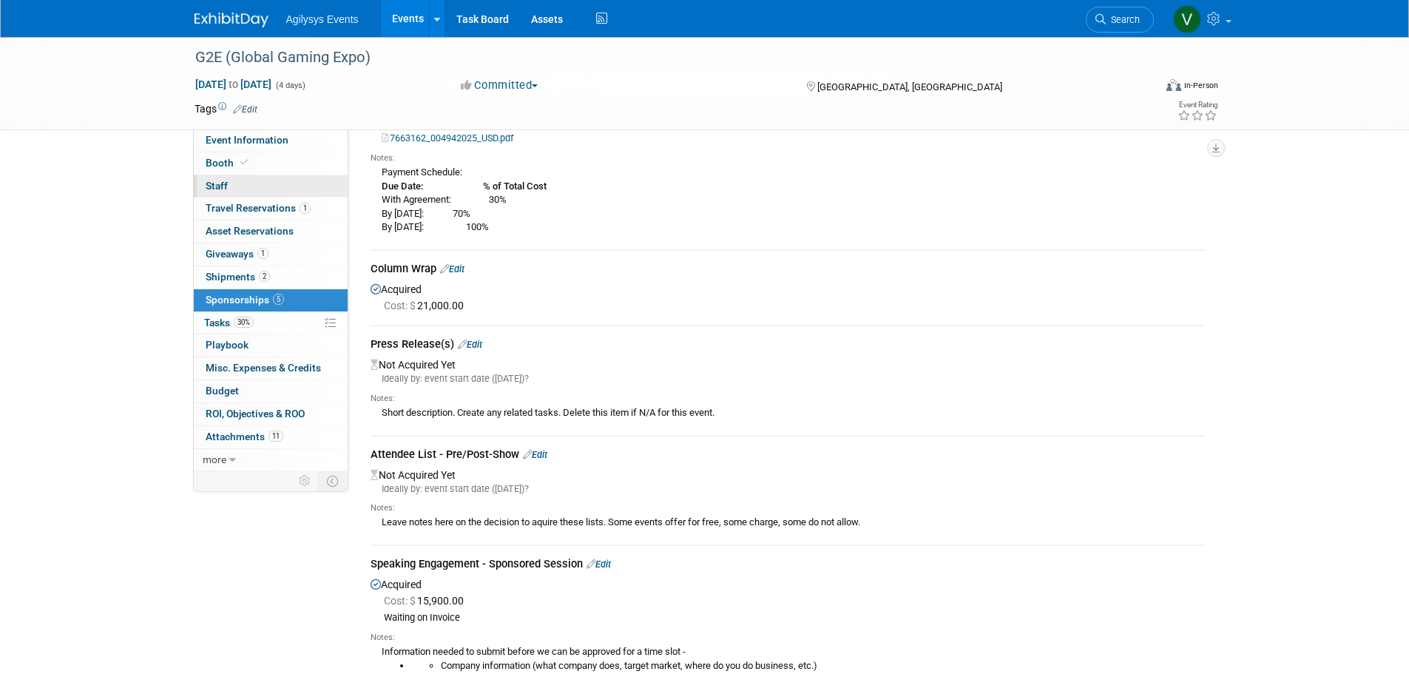
scroll to position [148, 0]
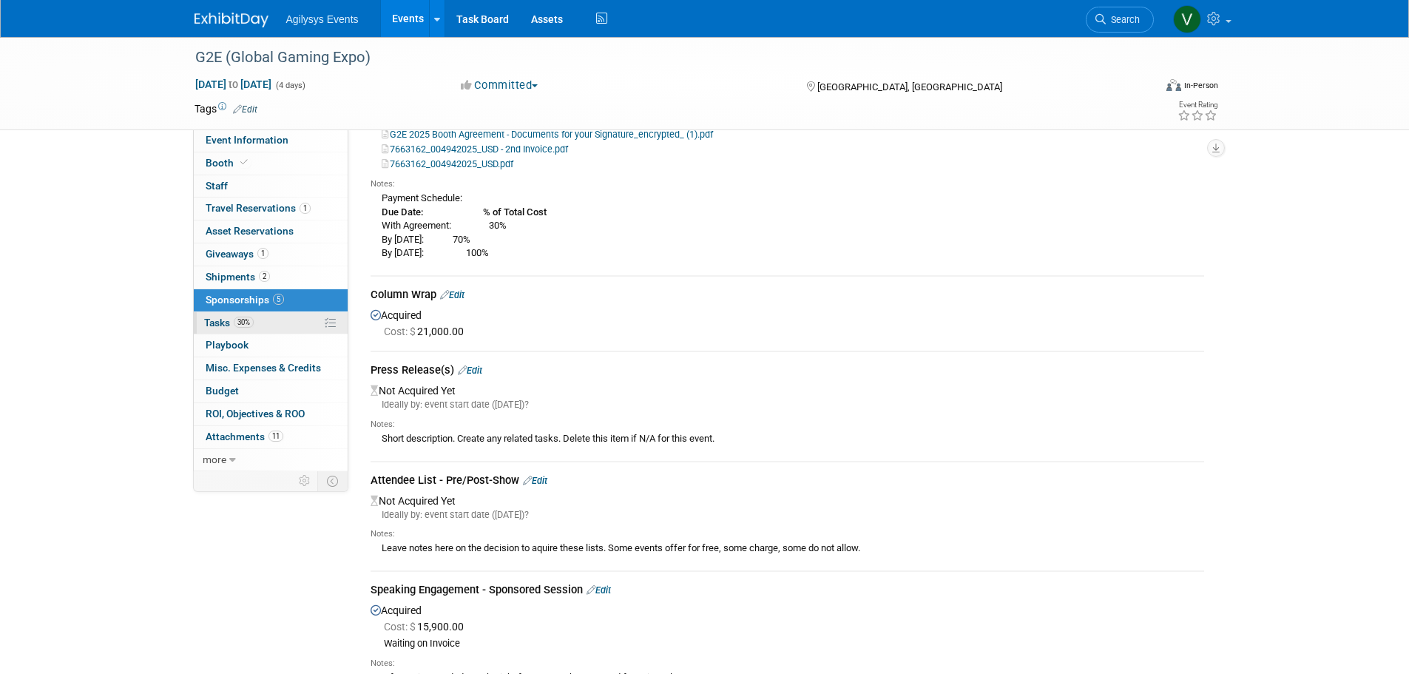
click at [228, 320] on span "Tasks 30%" at bounding box center [229, 322] width 50 height 12
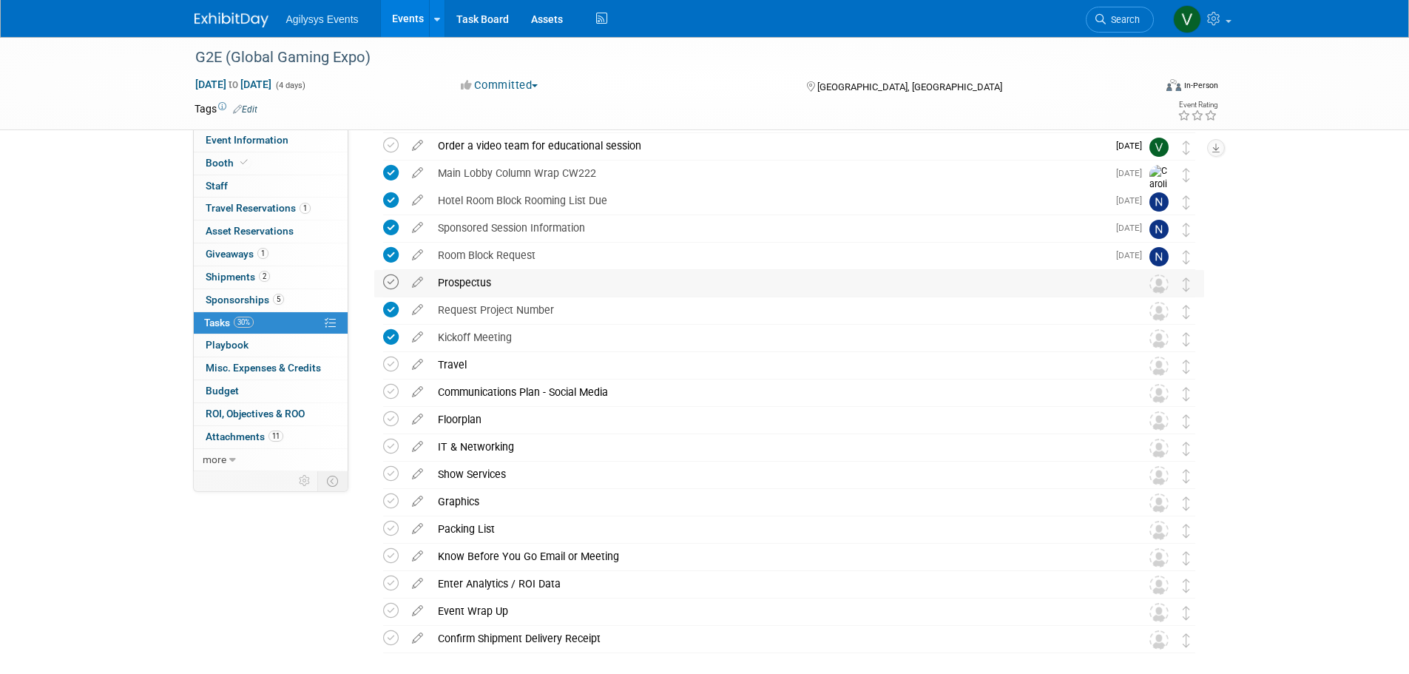
scroll to position [0, 0]
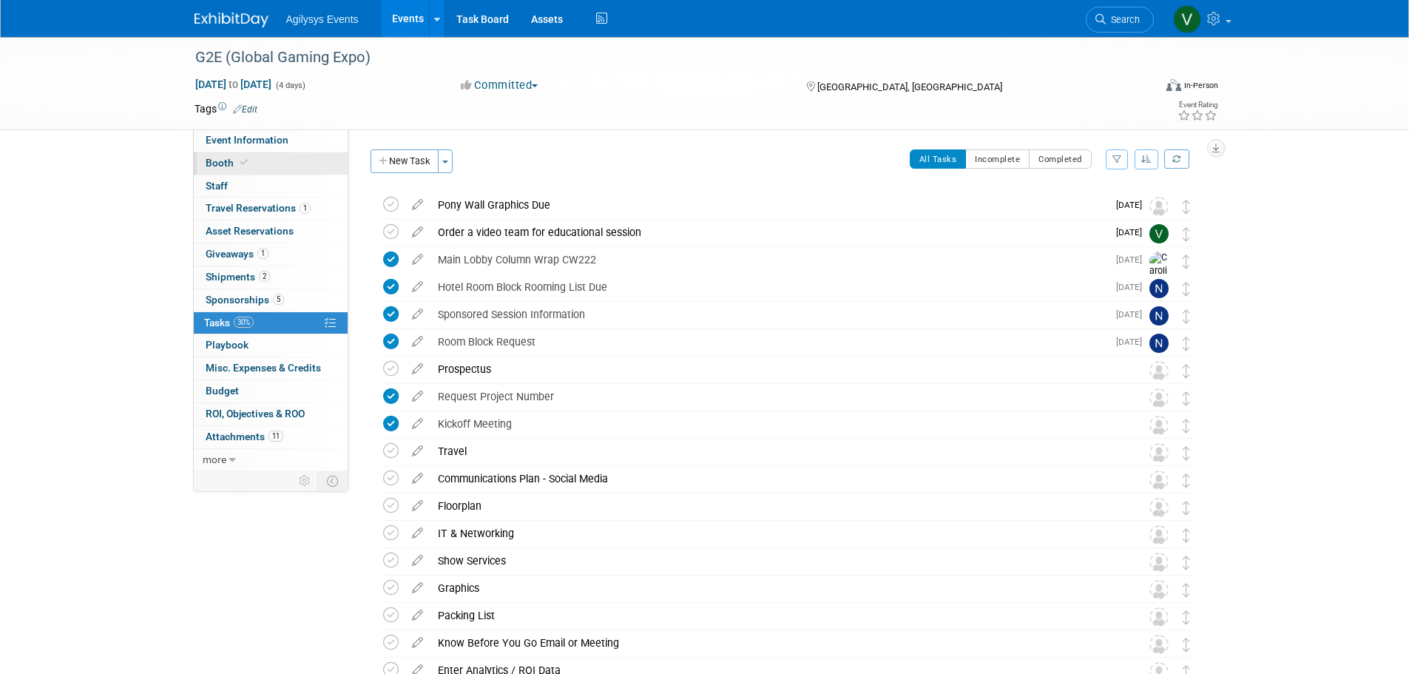
drag, startPoint x: 245, startPoint y: 142, endPoint x: 285, endPoint y: 154, distance: 41.6
click at [245, 142] on span "Event Information" at bounding box center [247, 140] width 83 height 12
select select "GAM"
select select "Q3"
select select "A"
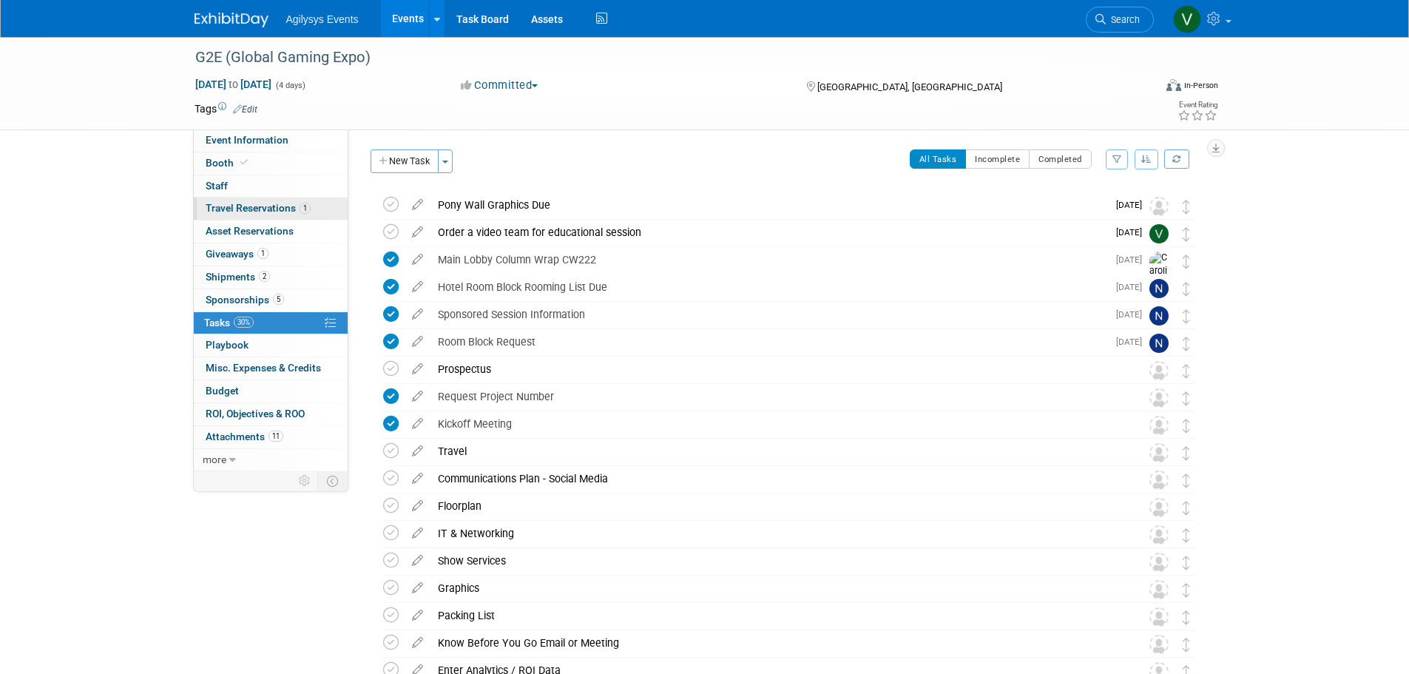
select select "Yes"
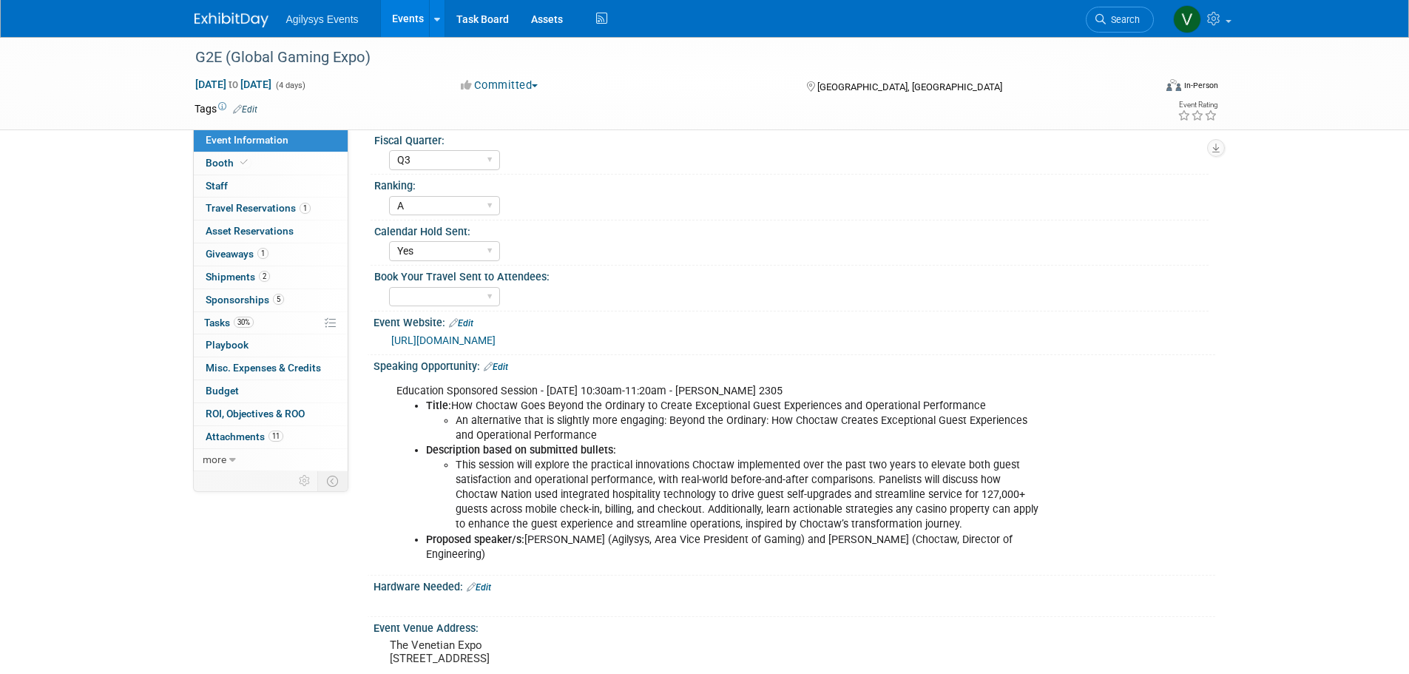
scroll to position [222, 0]
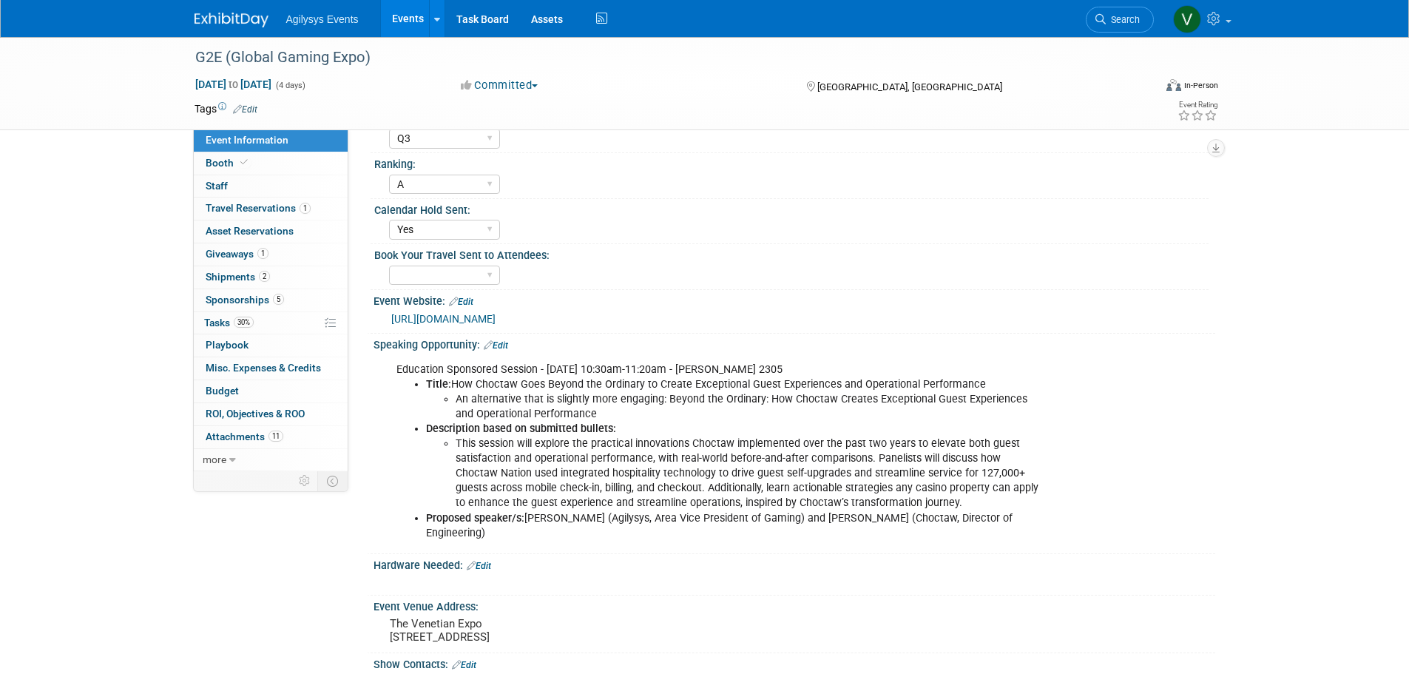
click at [495, 317] on link "[URL][DOMAIN_NAME]" at bounding box center [443, 319] width 104 height 12
